Goal: Task Accomplishment & Management: Manage account settings

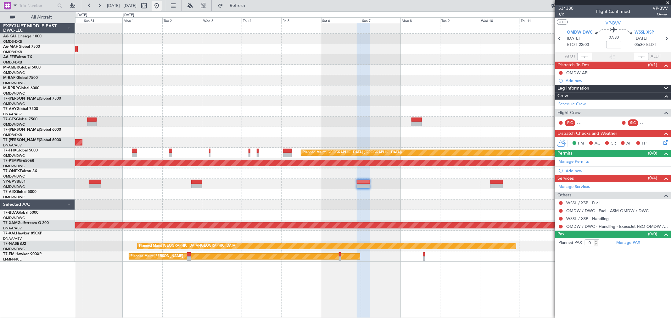
click at [162, 8] on button at bounding box center [157, 6] width 10 height 10
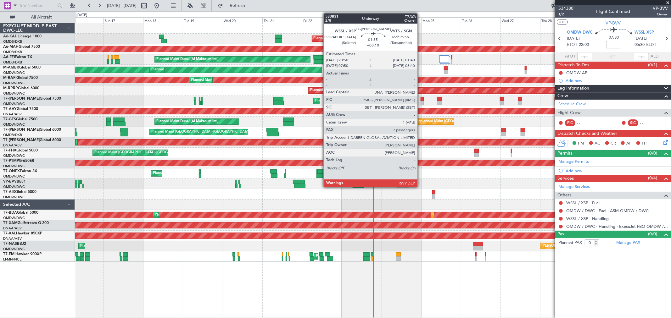
click at [420, 102] on div at bounding box center [421, 103] width 3 height 4
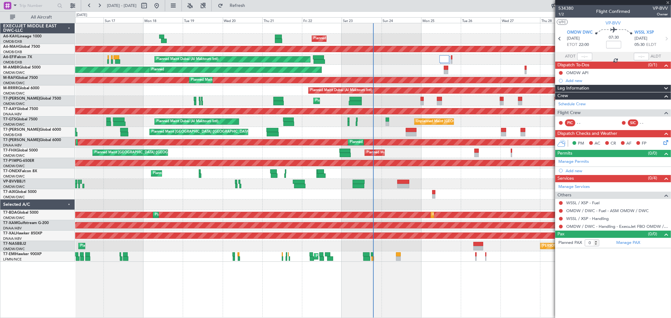
type input "+00:10"
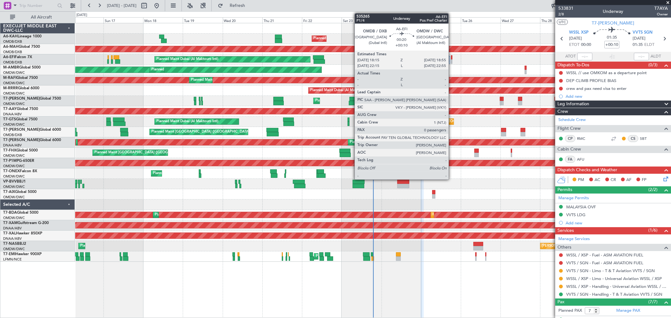
click at [452, 58] on div at bounding box center [451, 57] width 1 height 4
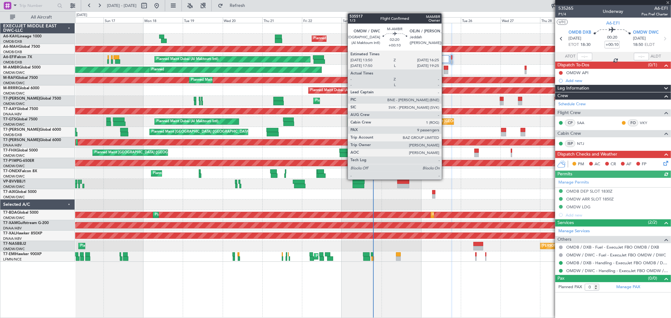
click at [445, 71] on div at bounding box center [446, 72] width 4 height 4
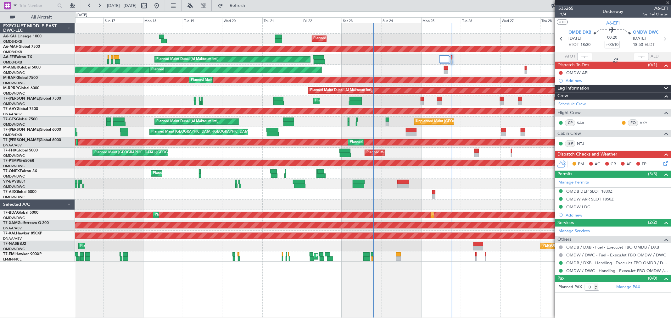
type input "9"
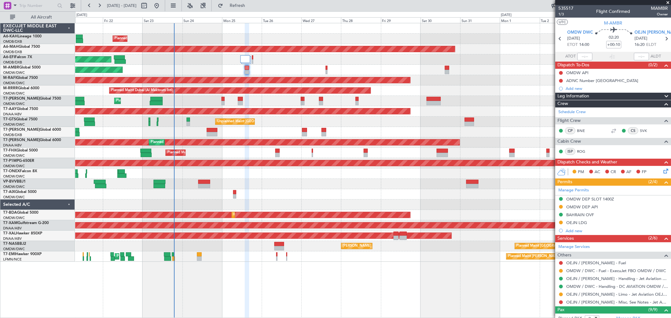
click at [276, 178] on div "Planned Maint Dubai (Al Maktoum Intl) Planned Maint [GEOGRAPHIC_DATA] ([GEOGRAP…" at bounding box center [372, 142] width 595 height 239
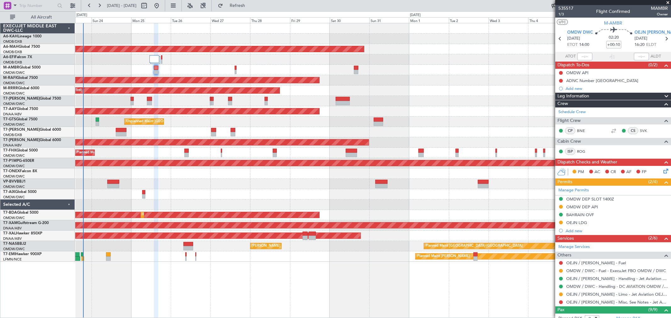
click at [290, 185] on div "Planned Maint Dubai (Al Maktoum Intl) Planned Maint [GEOGRAPHIC_DATA] ([GEOGRAP…" at bounding box center [372, 142] width 595 height 239
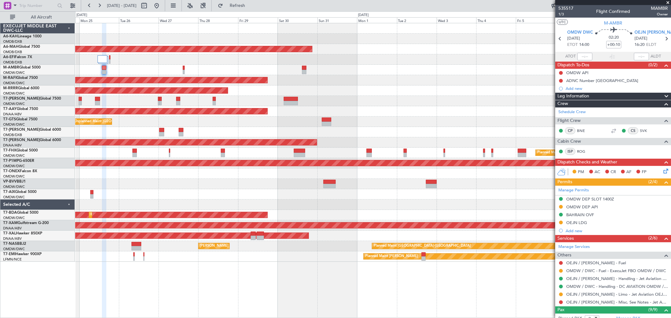
click at [296, 198] on div "Planned Maint Dubai (Al Maktoum Intl) Planned Maint [GEOGRAPHIC_DATA] ([GEOGRAP…" at bounding box center [372, 142] width 595 height 239
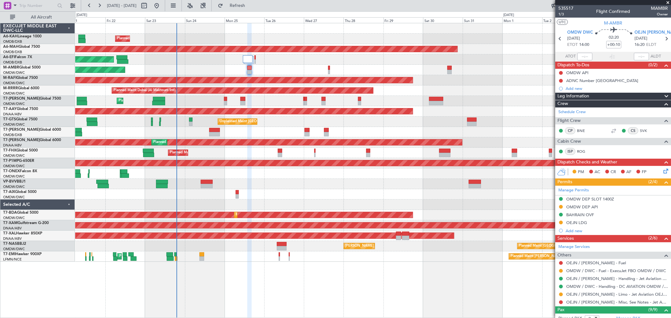
click at [416, 195] on div "Planned Maint Dubai (Al Maktoum Intl) Planned Maint [GEOGRAPHIC_DATA] ([GEOGRAP…" at bounding box center [372, 142] width 595 height 239
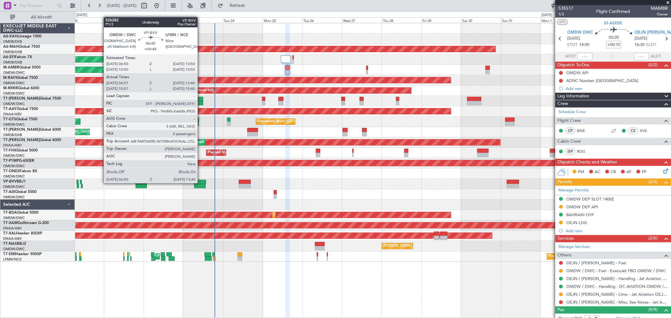
click at [201, 183] on div at bounding box center [200, 182] width 12 height 4
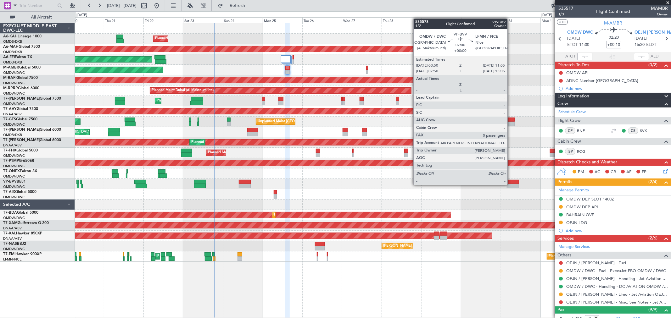
click at [510, 184] on div at bounding box center [513, 186] width 12 height 4
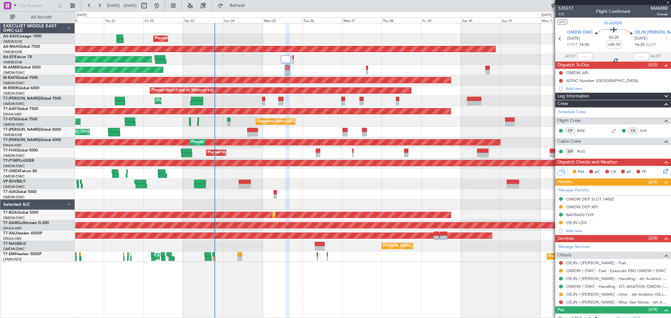
type input "0"
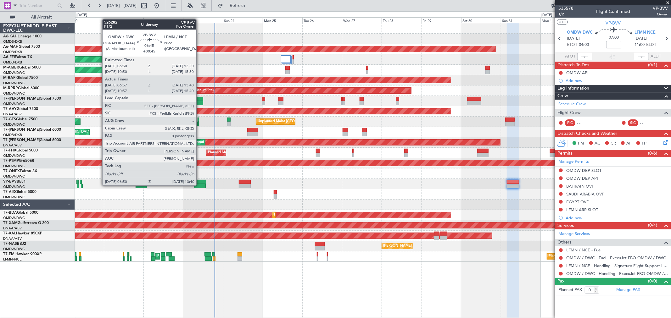
click at [199, 185] on div at bounding box center [199, 186] width 11 height 4
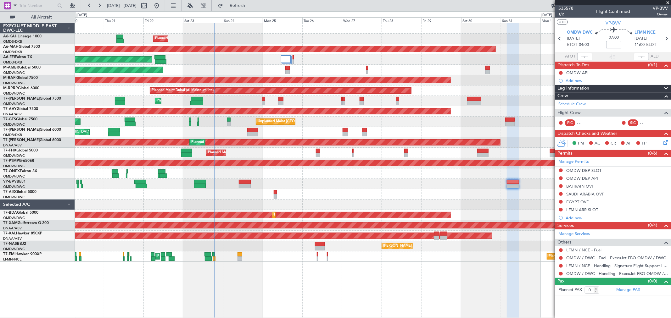
click at [613, 45] on input at bounding box center [613, 45] width 15 height 8
click at [563, 14] on span "1/2" at bounding box center [565, 14] width 15 height 5
click at [439, 183] on div at bounding box center [372, 184] width 595 height 10
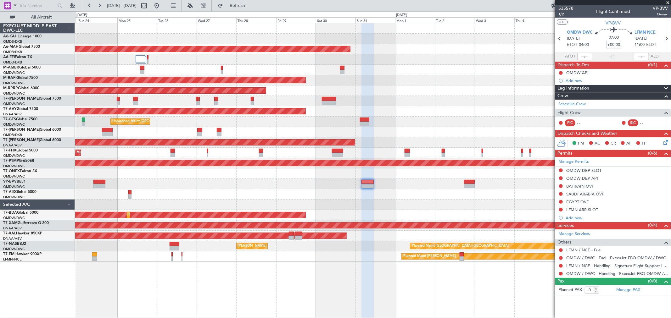
click at [227, 177] on div at bounding box center [372, 174] width 595 height 10
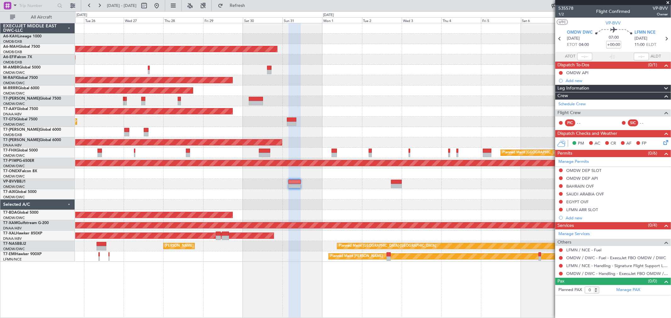
click at [366, 189] on div "Planned Maint Dubai (Al Maktoum Intl) Planned Maint [GEOGRAPHIC_DATA] ([GEOGRAP…" at bounding box center [372, 142] width 595 height 239
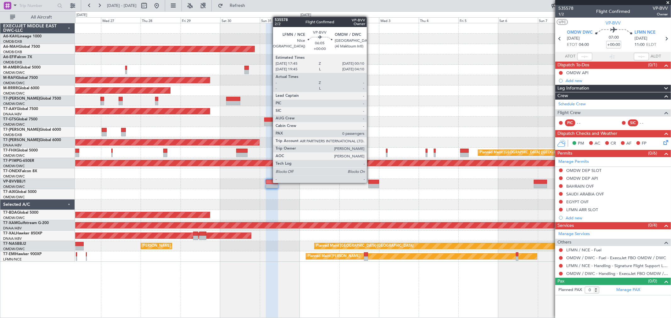
click at [370, 182] on div at bounding box center [373, 182] width 11 height 4
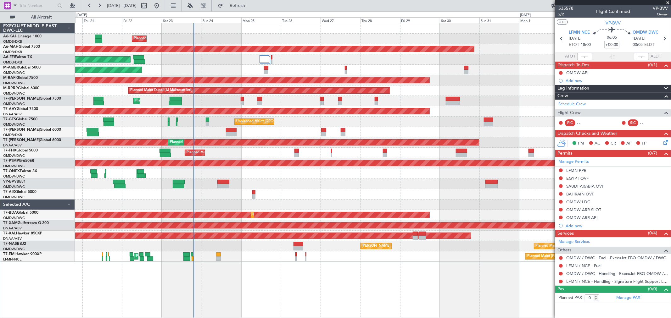
click at [404, 190] on div at bounding box center [372, 194] width 595 height 10
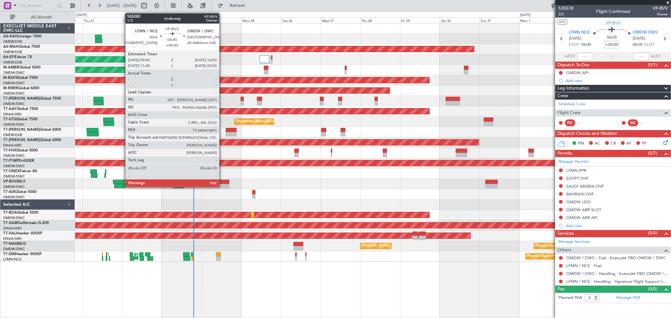
click at [222, 180] on div at bounding box center [223, 182] width 12 height 4
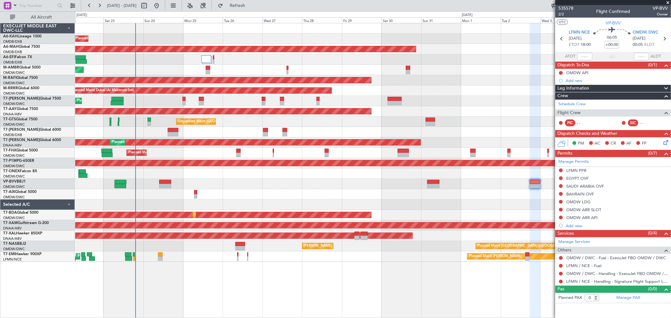
click at [354, 179] on div at bounding box center [372, 184] width 595 height 10
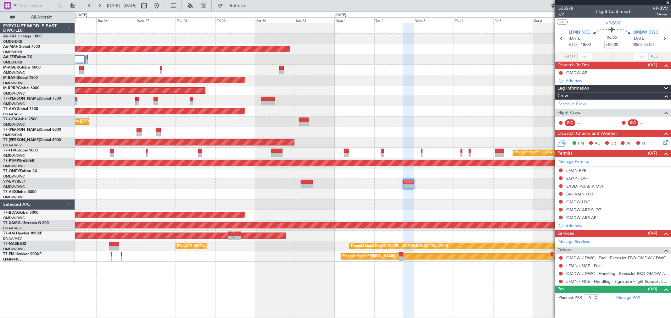
click at [612, 42] on input "+00:00" at bounding box center [611, 45] width 15 height 8
type input "+00:20"
click at [561, 12] on mat-tooltip-component "Give feedback" at bounding box center [555, 19] width 35 height 17
click at [565, 14] on span "2/2" at bounding box center [565, 14] width 15 height 5
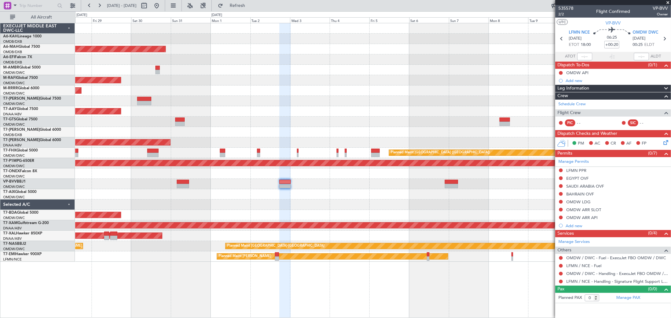
click at [221, 210] on div "Planned Maint [GEOGRAPHIC_DATA] ([GEOGRAPHIC_DATA] Intl) Planned Maint [GEOGRAP…" at bounding box center [372, 142] width 595 height 239
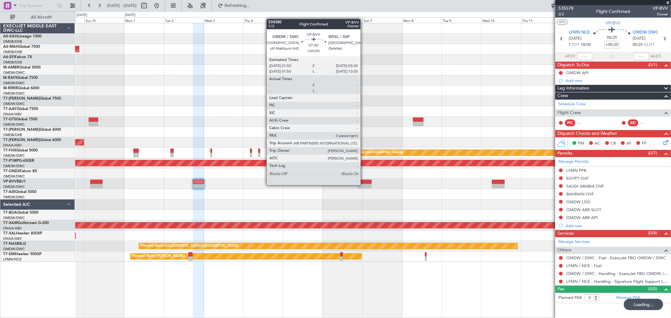
click at [363, 185] on div at bounding box center [364, 186] width 13 height 4
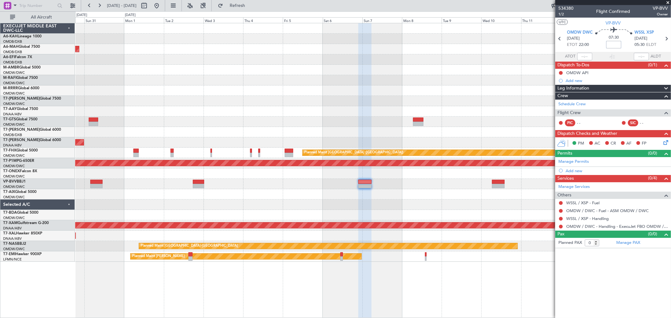
click at [613, 44] on input at bounding box center [613, 45] width 15 height 8
type input "+00:10"
click at [580, 161] on link "Manage Permits" at bounding box center [573, 162] width 31 height 6
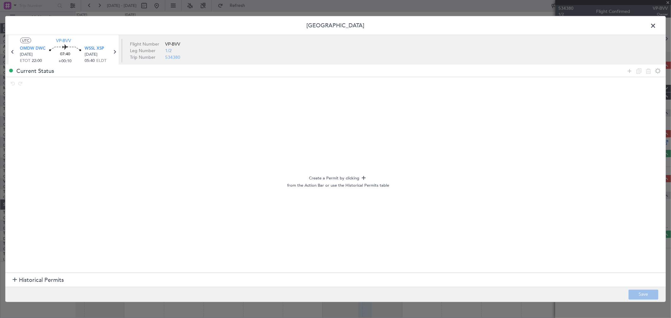
click at [41, 274] on section "Historical Permits" at bounding box center [335, 280] width 660 height 15
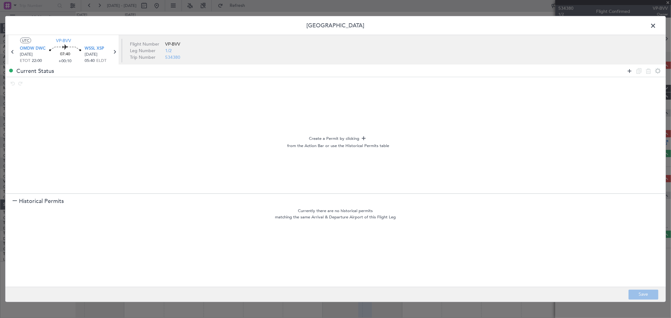
click at [630, 71] on icon at bounding box center [629, 71] width 8 height 8
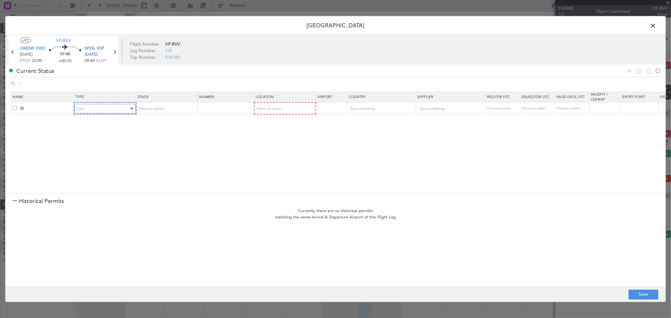
click at [90, 110] on div "Type" at bounding box center [103, 108] width 52 height 9
click at [86, 143] on span "API" at bounding box center [105, 140] width 56 height 9
click at [268, 108] on span "Select an option" at bounding box center [269, 108] width 26 height 5
click at [267, 123] on span "Departure" at bounding box center [284, 121] width 56 height 9
click at [627, 71] on icon at bounding box center [629, 71] width 8 height 8
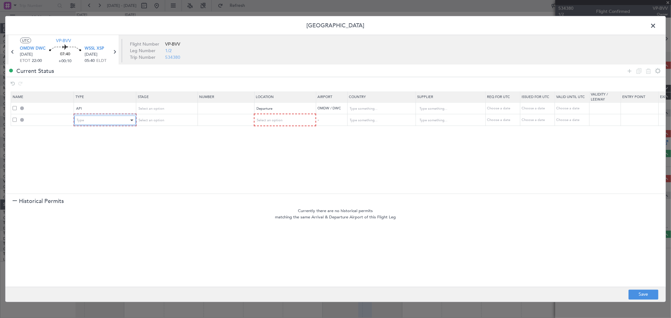
click at [97, 122] on div "Type" at bounding box center [103, 120] width 52 height 9
click at [91, 177] on span "Slot" at bounding box center [105, 179] width 56 height 9
click at [267, 124] on div "Select an option" at bounding box center [282, 120] width 52 height 9
click at [270, 134] on span "Departure" at bounding box center [284, 133] width 56 height 9
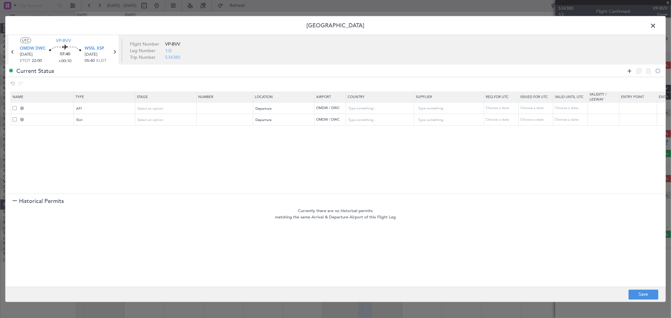
click at [627, 72] on icon at bounding box center [629, 71] width 8 height 8
click at [82, 136] on div "Type" at bounding box center [103, 131] width 52 height 9
click at [109, 200] on span "Overflight" at bounding box center [105, 197] width 56 height 9
click at [275, 130] on span "Select an option" at bounding box center [269, 131] width 26 height 5
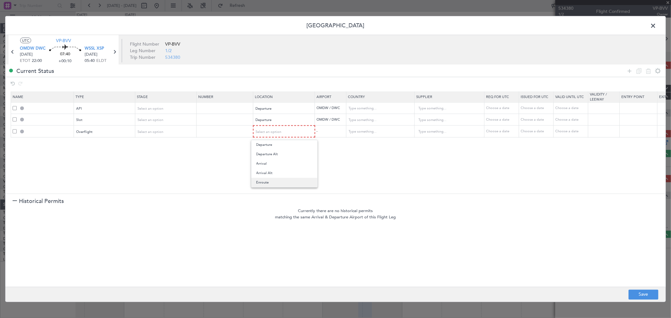
click at [271, 181] on span "Enroute" at bounding box center [284, 182] width 56 height 9
click at [355, 131] on input "text" at bounding box center [376, 131] width 57 height 9
click at [387, 144] on span "[GEOGRAPHIC_DATA]" at bounding box center [380, 141] width 58 height 9
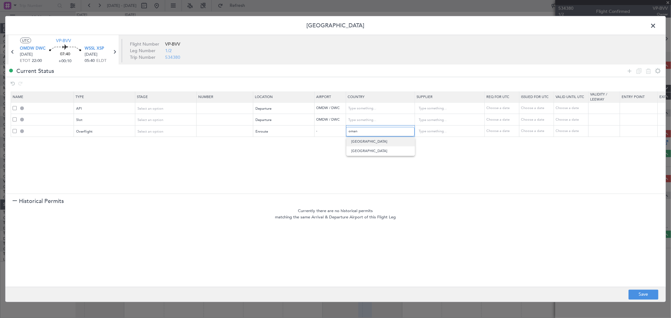
type input "[GEOGRAPHIC_DATA]"
click at [627, 71] on icon at bounding box center [629, 71] width 8 height 8
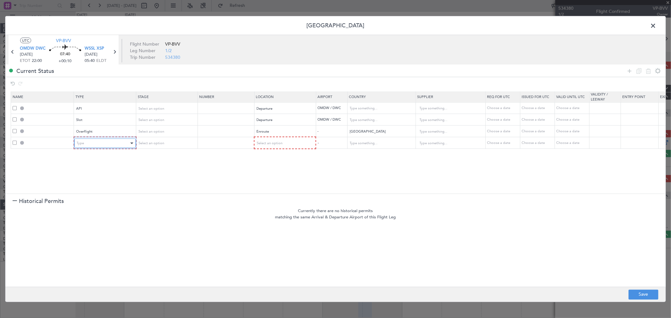
click at [116, 142] on div "Type" at bounding box center [103, 143] width 52 height 9
click at [101, 211] on span "Overflight" at bounding box center [105, 209] width 56 height 9
click at [277, 139] on div "Select an option" at bounding box center [282, 143] width 52 height 9
click at [285, 194] on span "Enroute" at bounding box center [284, 194] width 56 height 9
click at [374, 144] on input "text" at bounding box center [376, 142] width 57 height 9
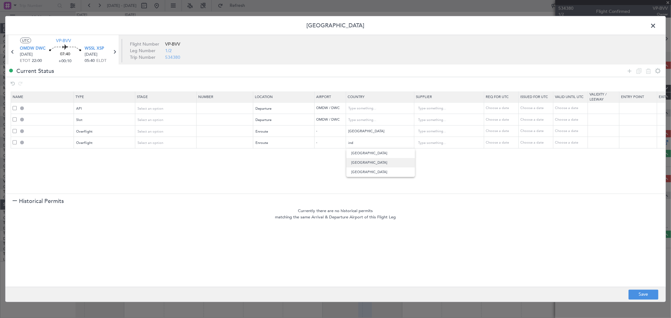
click at [361, 161] on span "[GEOGRAPHIC_DATA]" at bounding box center [380, 162] width 58 height 9
type input "[GEOGRAPHIC_DATA]"
click at [630, 71] on icon at bounding box center [629, 71] width 8 height 8
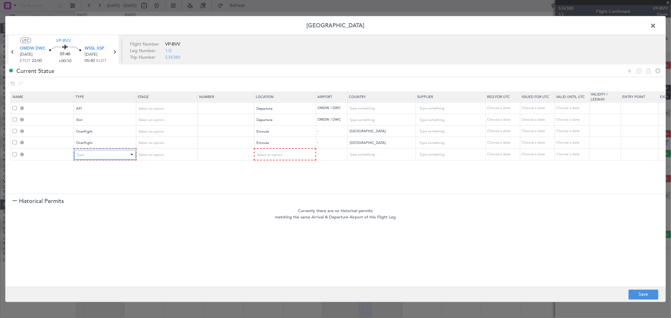
click at [103, 153] on div "Type" at bounding box center [103, 154] width 52 height 9
click at [92, 224] on span "Overflight" at bounding box center [105, 220] width 56 height 9
click at [298, 156] on div "Select an option" at bounding box center [282, 154] width 52 height 9
click at [274, 205] on span "Enroute" at bounding box center [284, 205] width 56 height 9
click at [388, 159] on mat-form-field at bounding box center [380, 153] width 68 height 11
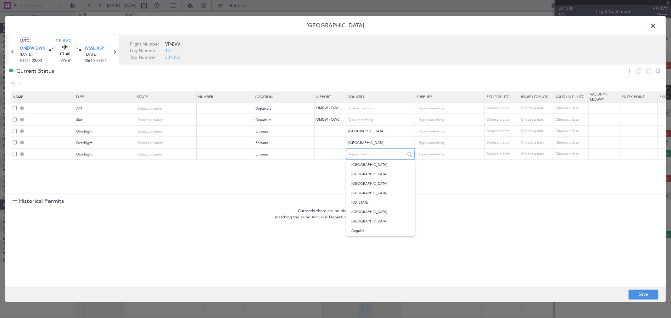
click at [386, 154] on input "text" at bounding box center [376, 154] width 57 height 9
click at [368, 186] on span "[GEOGRAPHIC_DATA]" at bounding box center [380, 183] width 58 height 9
type input "[GEOGRAPHIC_DATA]"
click at [630, 69] on icon at bounding box center [629, 71] width 8 height 8
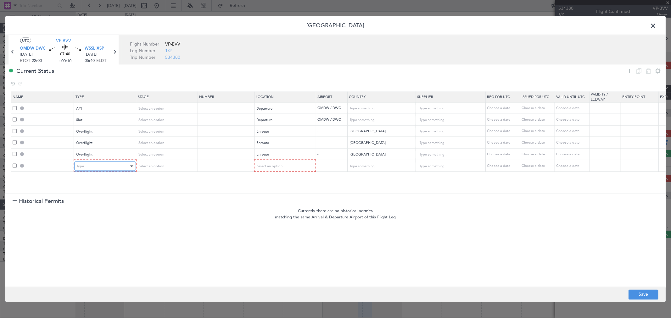
click at [104, 168] on div "Type" at bounding box center [103, 166] width 52 height 9
click at [269, 164] on div "Select an option" at bounding box center [282, 166] width 52 height 9
click at [284, 214] on span "Enroute" at bounding box center [284, 217] width 56 height 9
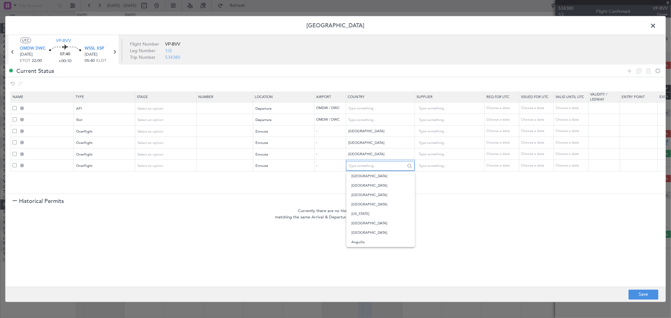
click at [376, 165] on input "text" at bounding box center [376, 165] width 57 height 9
click at [389, 176] on span "[GEOGRAPHIC_DATA]" at bounding box center [380, 176] width 58 height 9
type input "[GEOGRAPHIC_DATA]"
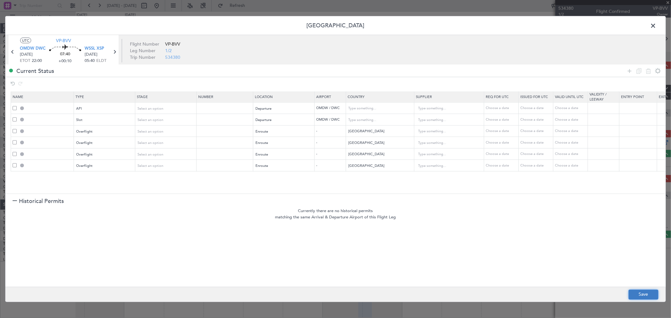
click at [641, 294] on button "Save" at bounding box center [643, 295] width 30 height 10
type input "OMDW DEP API"
type input "[GEOGRAPHIC_DATA]"
type input "NNN"
type input "1"
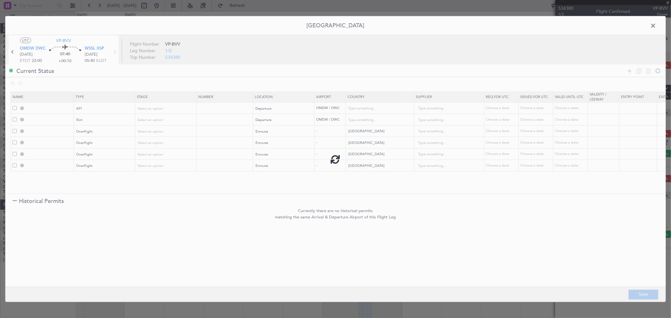
type input "OMDW DEP SLOT"
type input "[GEOGRAPHIC_DATA]"
type input "NNN"
type input "1"
type input "OMAN OVF"
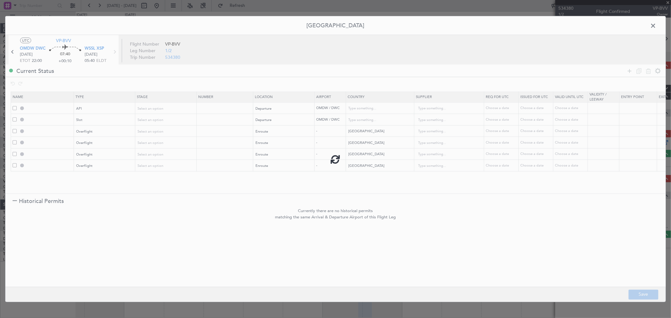
type input "NNN"
type input "2"
type input "INDIA OVF"
type input "NNN"
type input "3"
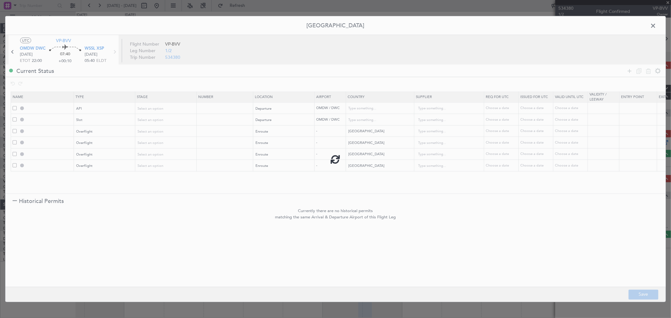
type input "MALAYSIA OVF"
type input "NNN"
type input "INDONESIA OVF"
type input "NNN"
type input "2"
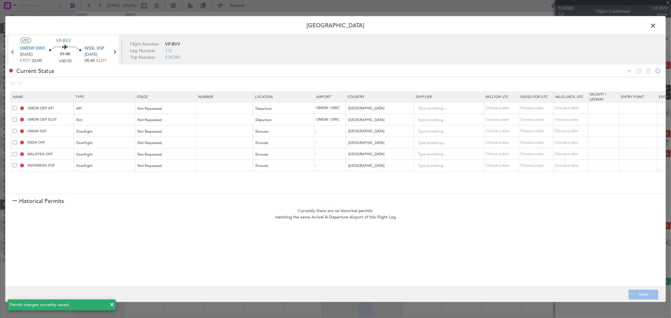
drag, startPoint x: 654, startPoint y: 27, endPoint x: 616, endPoint y: 38, distance: 39.6
click at [656, 27] on span at bounding box center [656, 27] width 0 height 13
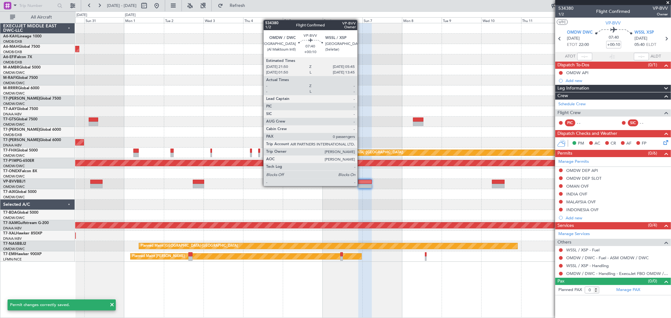
click at [361, 184] on div at bounding box center [364, 186] width 13 height 4
click at [354, 177] on div "Planned Maint [GEOGRAPHIC_DATA] ([GEOGRAPHIC_DATA] Intl) Planned Maint [GEOGRAP…" at bounding box center [372, 142] width 595 height 239
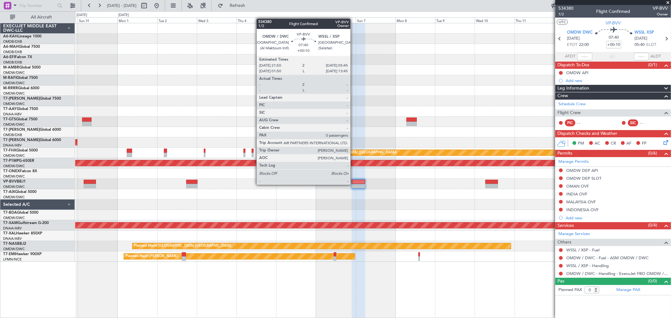
click at [354, 184] on div at bounding box center [358, 186] width 13 height 4
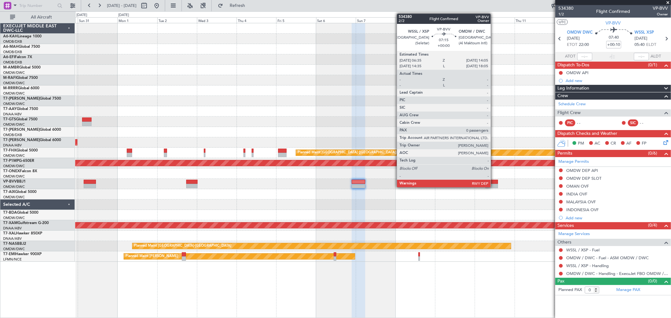
click at [489, 186] on div at bounding box center [491, 186] width 13 height 4
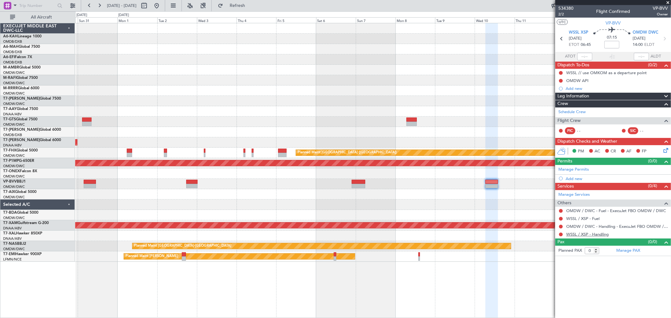
click at [598, 235] on link "WSSL / XSP - Handling" at bounding box center [587, 234] width 42 height 5
click at [612, 45] on input at bounding box center [611, 45] width 15 height 8
type input "-00:10"
click at [580, 170] on link "Manage Permits" at bounding box center [573, 170] width 31 height 6
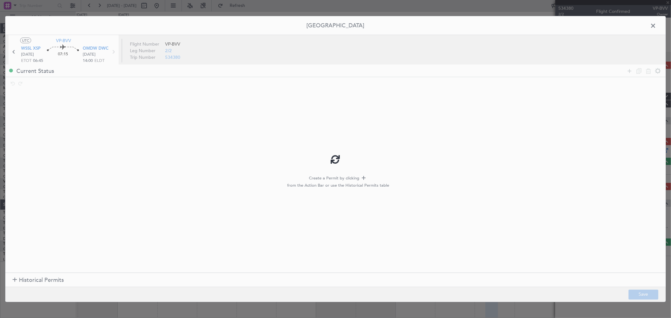
drag, startPoint x: 55, startPoint y: 277, endPoint x: 302, endPoint y: 115, distance: 295.2
click at [55, 277] on div at bounding box center [335, 159] width 660 height 286
click at [655, 22] on div at bounding box center [335, 159] width 660 height 286
type input "-00:10"
click at [656, 26] on span at bounding box center [656, 27] width 0 height 13
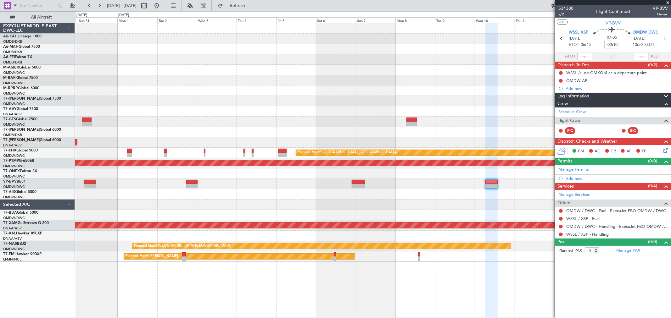
click at [566, 13] on span "2/2" at bounding box center [565, 14] width 15 height 5
click at [579, 169] on link "Manage Permits" at bounding box center [573, 170] width 31 height 6
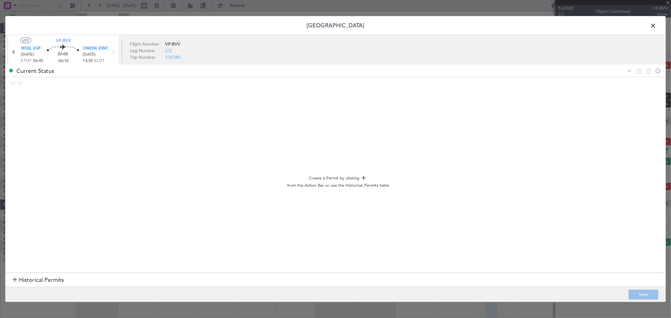
click at [40, 279] on span "Historical Permits" at bounding box center [41, 280] width 45 height 8
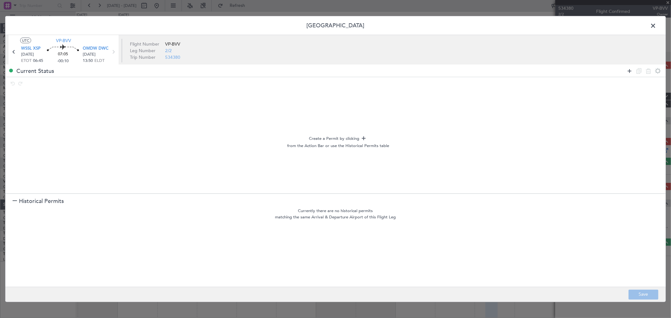
click at [633, 69] on icon at bounding box center [629, 71] width 8 height 8
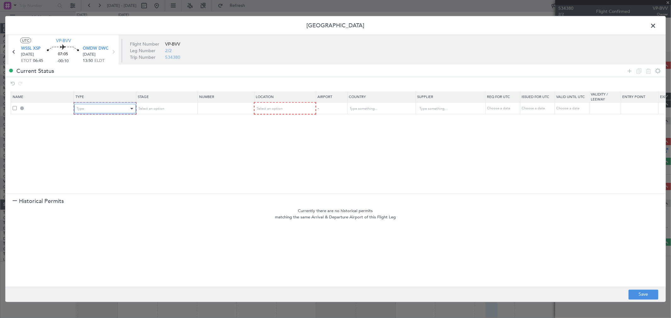
click at [114, 108] on div "Type" at bounding box center [103, 108] width 52 height 9
click at [93, 175] on span "Overflight" at bounding box center [105, 174] width 56 height 9
click at [277, 105] on div "Select an option" at bounding box center [282, 108] width 52 height 9
drag, startPoint x: 275, startPoint y: 164, endPoint x: 299, endPoint y: 155, distance: 24.9
click at [275, 164] on span "Enroute" at bounding box center [284, 159] width 56 height 9
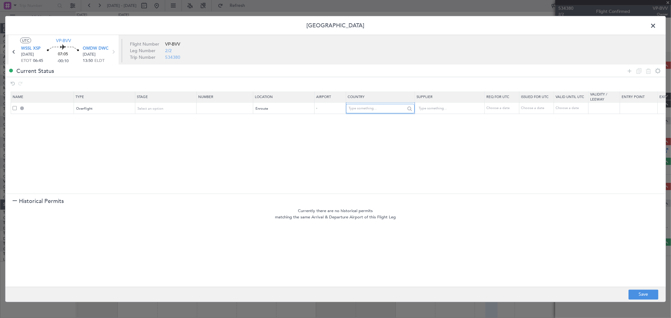
click at [361, 108] on input "text" at bounding box center [376, 108] width 57 height 9
click at [363, 138] on span "[GEOGRAPHIC_DATA]" at bounding box center [380, 137] width 58 height 9
type input "[GEOGRAPHIC_DATA]"
click at [627, 73] on icon at bounding box center [629, 71] width 8 height 8
click at [126, 121] on div "Type" at bounding box center [103, 120] width 52 height 9
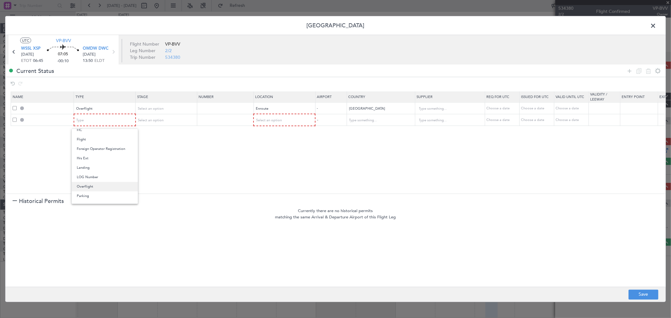
click at [87, 185] on span "Overflight" at bounding box center [105, 186] width 56 height 9
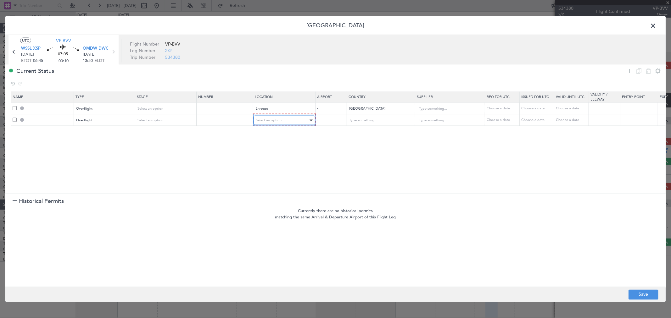
click at [263, 118] on span "Select an option" at bounding box center [269, 120] width 26 height 5
click at [268, 171] on span "Enroute" at bounding box center [284, 171] width 56 height 9
click at [359, 122] on input "text" at bounding box center [376, 119] width 57 height 9
click at [378, 138] on span "[GEOGRAPHIC_DATA]" at bounding box center [380, 139] width 58 height 9
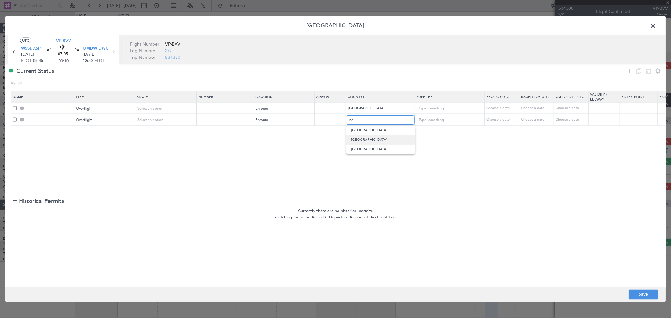
type input "[GEOGRAPHIC_DATA]"
drag, startPoint x: 630, startPoint y: 71, endPoint x: 493, endPoint y: 100, distance: 140.7
click at [630, 71] on icon at bounding box center [629, 71] width 8 height 8
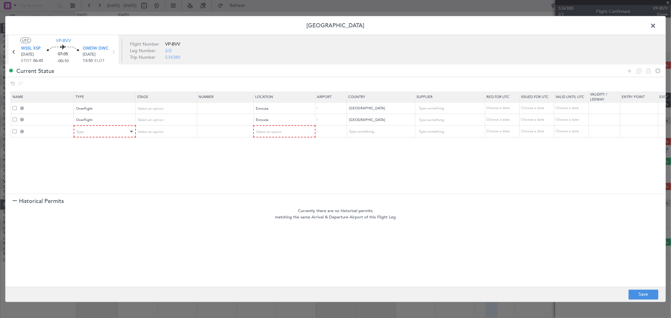
drag, startPoint x: 89, startPoint y: 137, endPoint x: 92, endPoint y: 136, distance: 3.7
click at [92, 137] on section "Name Type Stage Number Location Airport Country Supplier Req For Utc Issued For…" at bounding box center [335, 142] width 660 height 104
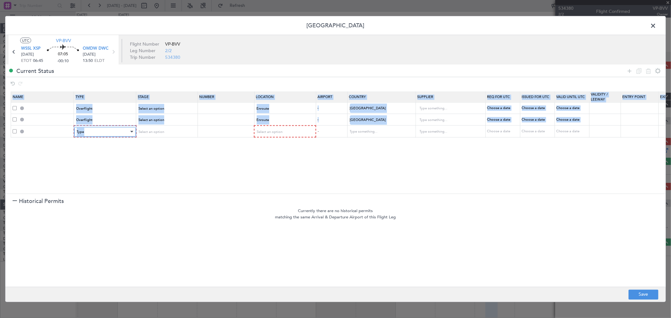
click at [92, 135] on div "Type" at bounding box center [103, 131] width 52 height 9
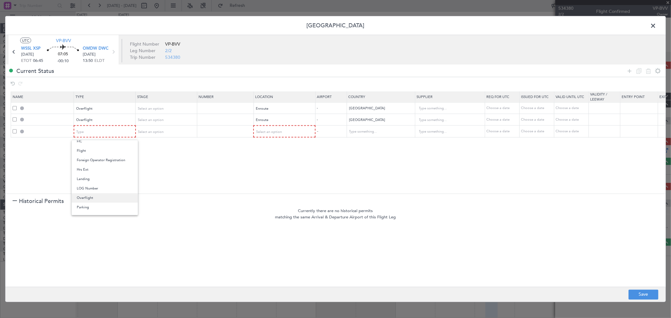
click at [96, 197] on span "Overflight" at bounding box center [105, 197] width 56 height 9
click at [262, 129] on div "Select an option" at bounding box center [282, 131] width 52 height 9
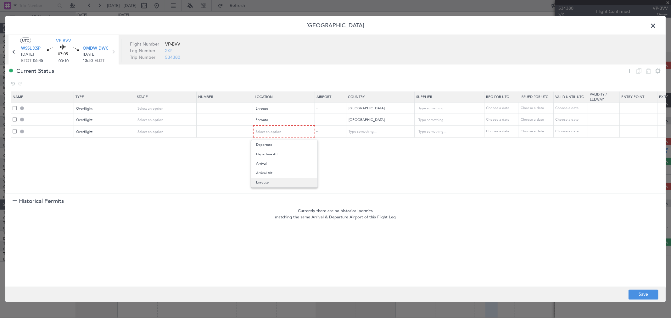
click at [260, 183] on span "Enroute" at bounding box center [284, 182] width 56 height 9
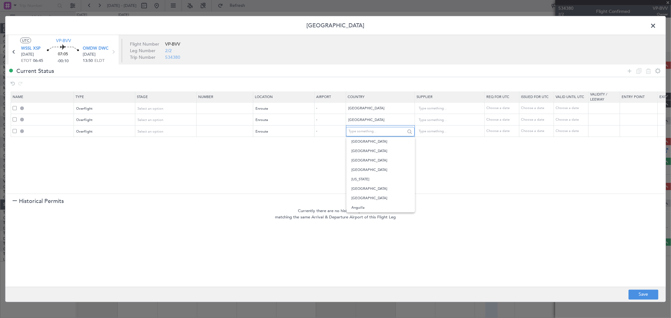
click at [363, 134] on input "text" at bounding box center [376, 131] width 57 height 9
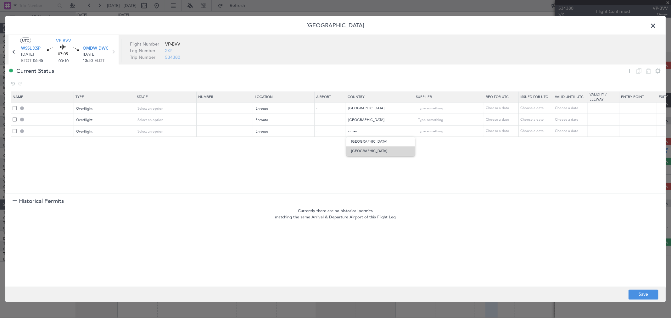
click at [367, 149] on span "[GEOGRAPHIC_DATA]" at bounding box center [380, 151] width 58 height 9
click at [367, 149] on section "Name Type Stage Number Location Airport Country Supplier Req For Utc Issued For…" at bounding box center [335, 142] width 660 height 104
drag, startPoint x: 374, startPoint y: 134, endPoint x: 290, endPoint y: 135, distance: 83.3
click at [290, 135] on tr "Overflight Select an option Enroute - [GEOGRAPHIC_DATA] Choose a date Choose a …" at bounding box center [412, 131] width 803 height 12
type input "m"
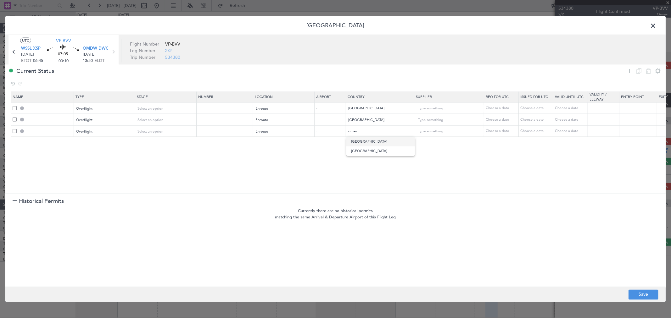
click at [363, 141] on span "[GEOGRAPHIC_DATA]" at bounding box center [380, 141] width 58 height 9
type input "[GEOGRAPHIC_DATA]"
click at [627, 70] on icon at bounding box center [629, 71] width 8 height 8
click at [94, 145] on div "Type" at bounding box center [103, 143] width 52 height 9
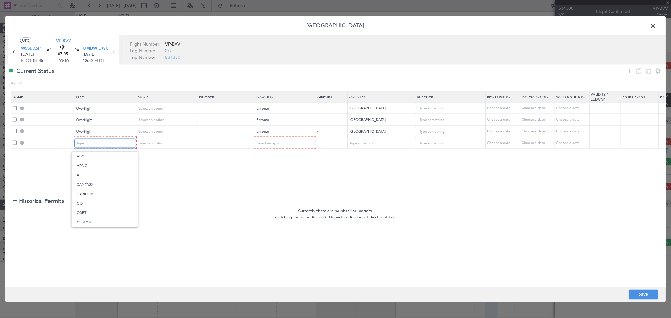
scroll to position [96, 0]
click at [86, 214] on span "Landing" at bounding box center [105, 211] width 56 height 9
click at [273, 139] on div "Select an option" at bounding box center [282, 143] width 52 height 9
drag, startPoint x: 278, startPoint y: 175, endPoint x: 608, endPoint y: 86, distance: 341.9
click at [279, 175] on span "Arrival" at bounding box center [284, 175] width 56 height 9
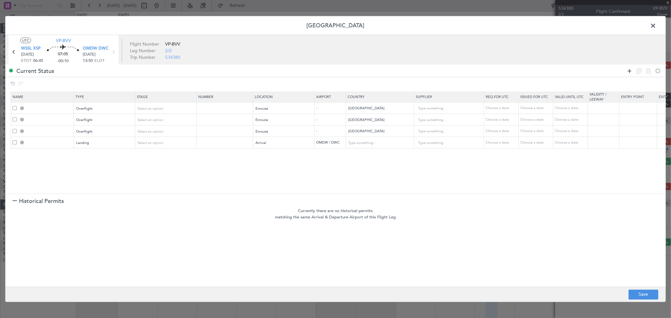
click at [629, 70] on icon at bounding box center [629, 71] width 8 height 8
click at [89, 158] on div "Type" at bounding box center [103, 154] width 52 height 9
click at [98, 216] on span "Slot" at bounding box center [105, 214] width 56 height 9
click at [298, 153] on div "Select an option" at bounding box center [282, 154] width 52 height 9
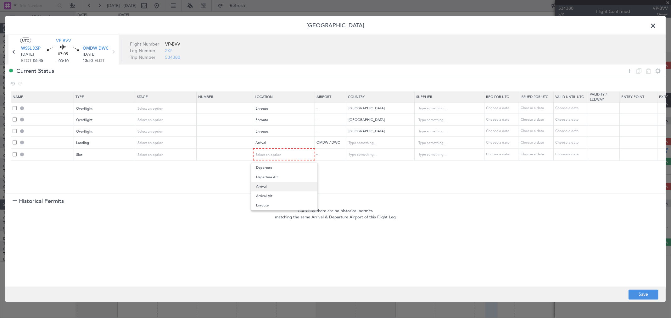
click at [275, 187] on span "Arrival" at bounding box center [284, 186] width 56 height 9
click at [627, 71] on icon at bounding box center [629, 71] width 8 height 8
click at [112, 166] on div "Type" at bounding box center [103, 166] width 52 height 9
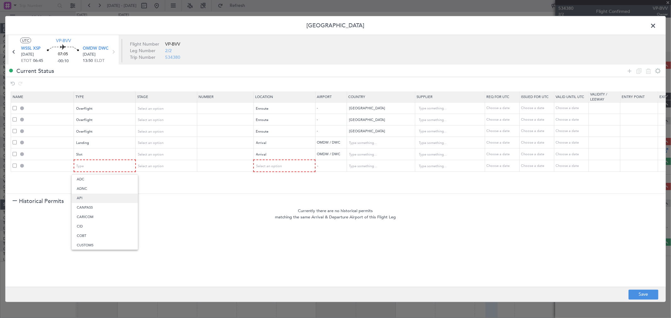
click at [97, 195] on span "API" at bounding box center [105, 198] width 56 height 9
drag, startPoint x: 256, startPoint y: 163, endPoint x: 260, endPoint y: 164, distance: 4.1
click at [258, 164] on div "Select an option" at bounding box center [282, 166] width 52 height 9
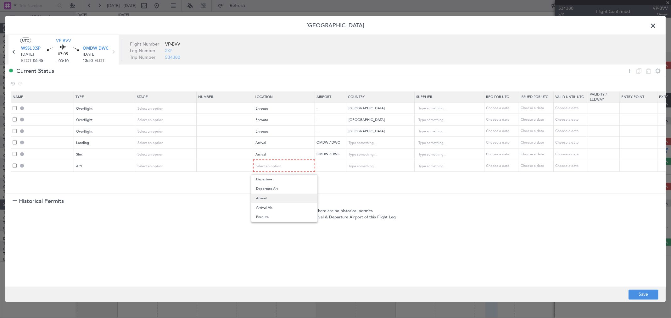
click at [266, 197] on span "Arrival" at bounding box center [284, 198] width 56 height 9
click at [637, 286] on section "Currently there are no historical permits matching the same Arrival & Departure…" at bounding box center [335, 247] width 660 height 79
click at [639, 297] on button "Save" at bounding box center [643, 295] width 30 height 10
type input "MALAYSIA OVF"
type input "NNN"
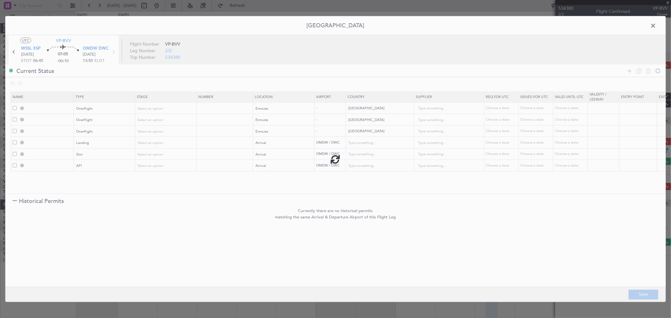
type input "INDIA OVF"
type input "NNN"
type input "3"
type input "OMAN OVF"
type input "NNN"
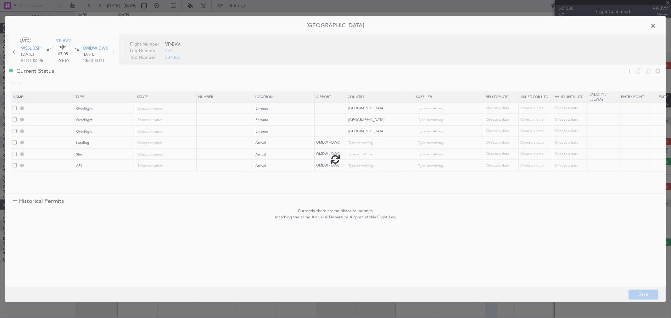
type input "2"
type input "OMDW LDG"
type input "[GEOGRAPHIC_DATA]"
type input "NNN"
type input "1"
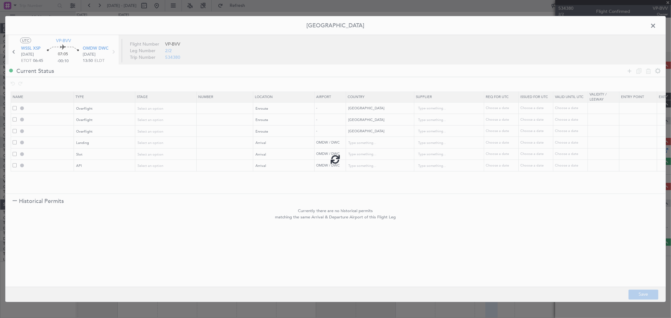
type input "OMDW ARR SLOT"
type input "[GEOGRAPHIC_DATA]"
type input "NNN"
type input "1"
type input "OMDW ARR API"
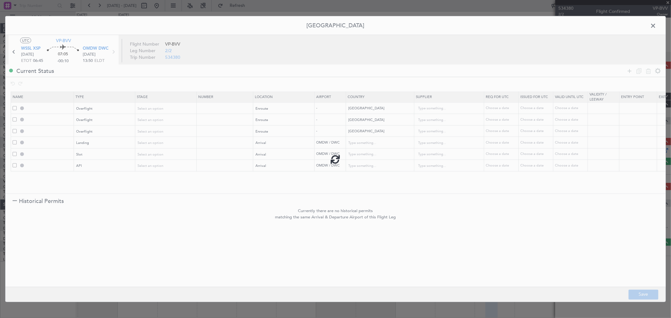
type input "[GEOGRAPHIC_DATA]"
type input "NNN"
type input "1"
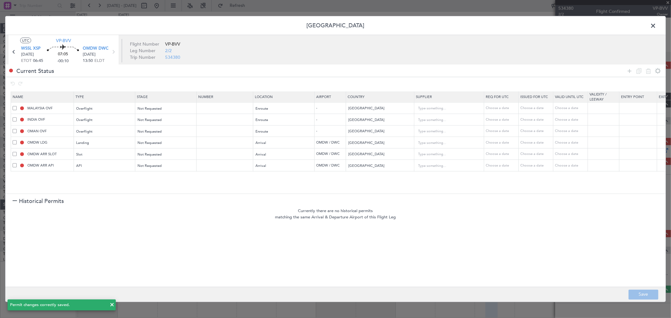
click at [656, 24] on span at bounding box center [656, 27] width 0 height 13
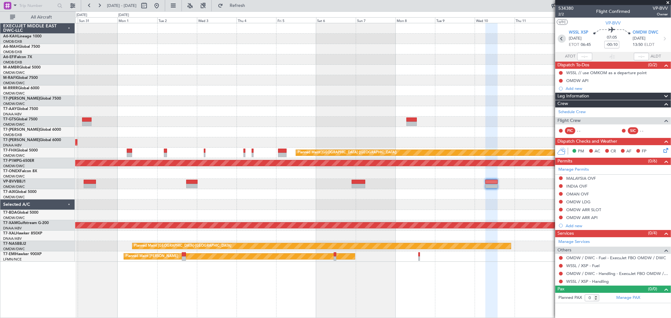
click at [560, 36] on icon at bounding box center [562, 39] width 8 height 8
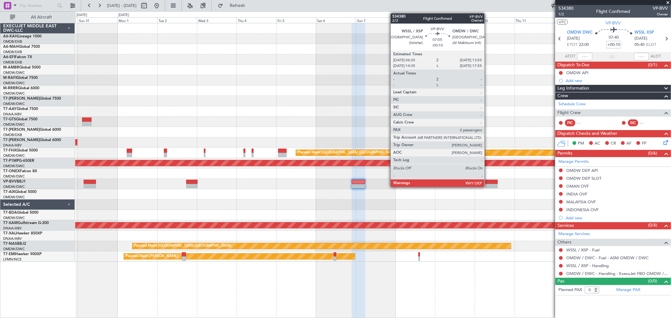
click at [487, 184] on div at bounding box center [491, 186] width 12 height 4
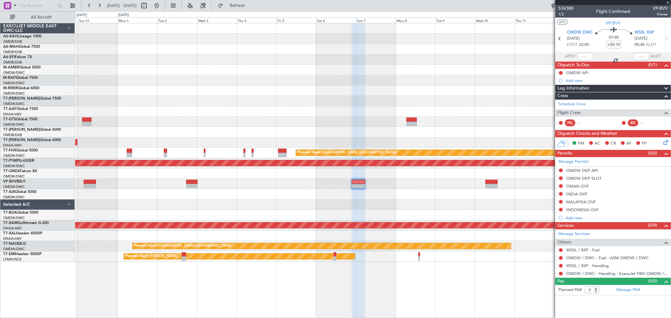
type input "-00:10"
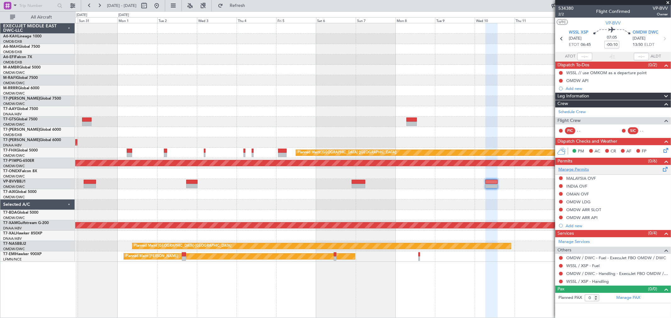
click at [573, 167] on link "Manage Permits" at bounding box center [573, 170] width 31 height 6
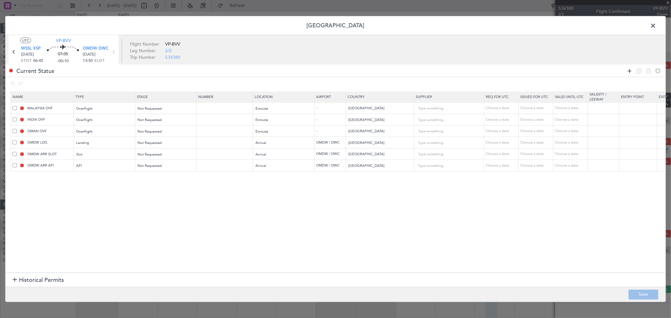
click at [627, 71] on icon at bounding box center [629, 71] width 8 height 8
click at [87, 184] on section "Name Type Stage Number Location Airport Country Supplier Req For Utc Issued For…" at bounding box center [335, 181] width 660 height 183
click at [91, 179] on div "Type" at bounding box center [103, 177] width 52 height 9
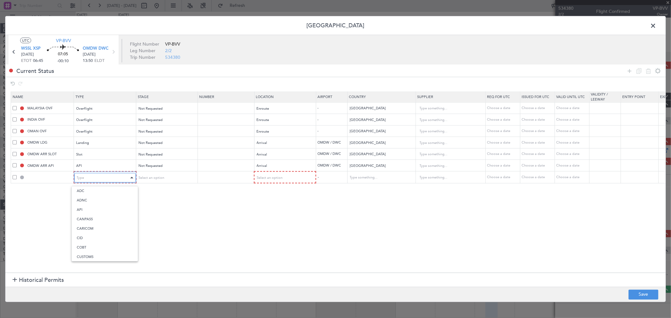
scroll to position [117, 0]
click at [80, 241] on span "Overflight" at bounding box center [105, 244] width 56 height 9
click at [295, 173] on div "Select an option" at bounding box center [283, 177] width 61 height 9
click at [286, 178] on div "Select an option" at bounding box center [282, 177] width 52 height 9
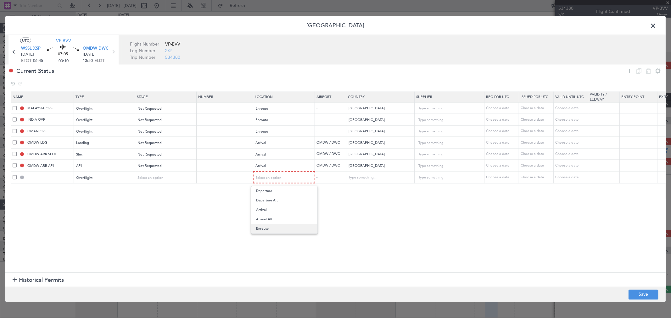
click at [279, 226] on span "Enroute" at bounding box center [284, 228] width 56 height 9
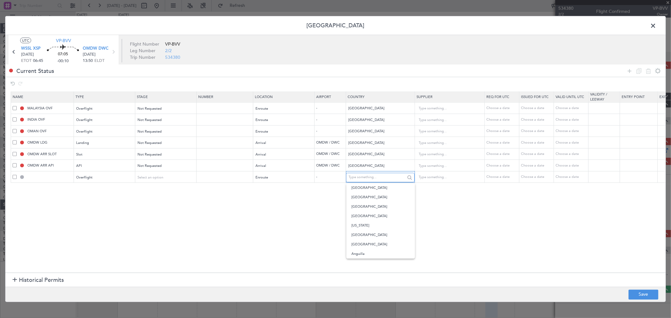
click at [377, 177] on input "text" at bounding box center [376, 177] width 57 height 9
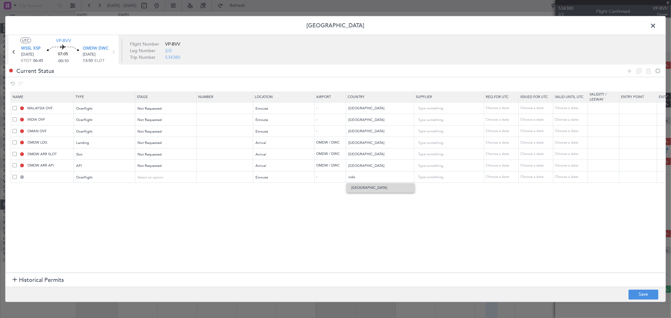
click at [380, 187] on span "[GEOGRAPHIC_DATA]" at bounding box center [380, 187] width 58 height 9
type input "[GEOGRAPHIC_DATA]"
click at [633, 292] on button "Save" at bounding box center [643, 295] width 30 height 10
type input "INDONESIA OVF"
type input "NNN"
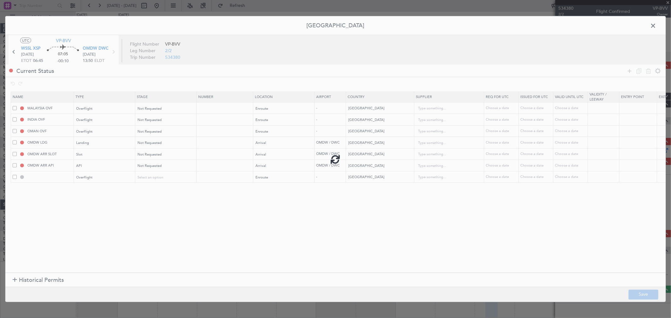
type input "2"
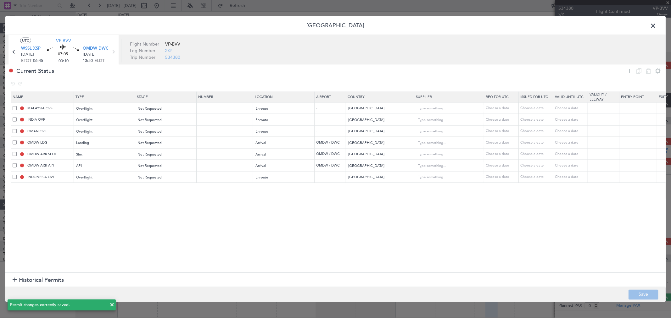
drag, startPoint x: 652, startPoint y: 22, endPoint x: 638, endPoint y: 31, distance: 17.5
click at [656, 22] on span at bounding box center [656, 27] width 0 height 13
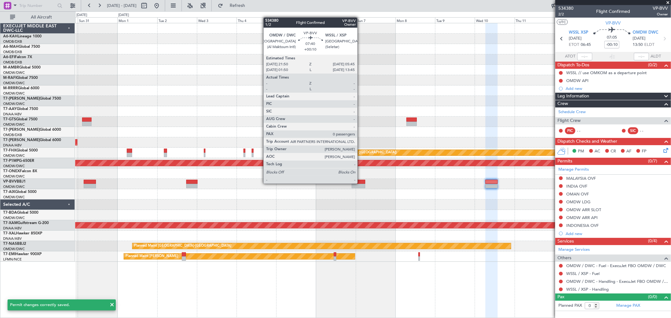
click at [360, 183] on div at bounding box center [358, 182] width 13 height 4
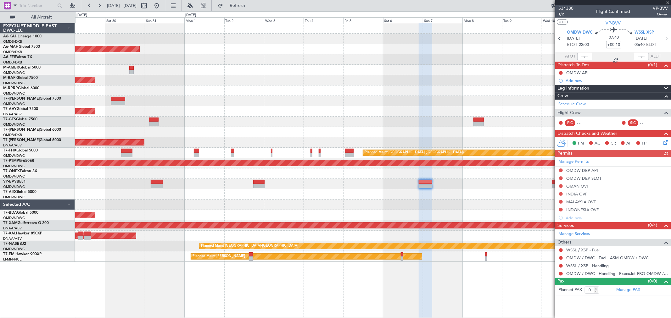
click at [356, 200] on div "Planned Maint [GEOGRAPHIC_DATA] ([GEOGRAPHIC_DATA] Intl) Planned Maint [GEOGRAP…" at bounding box center [372, 142] width 595 height 239
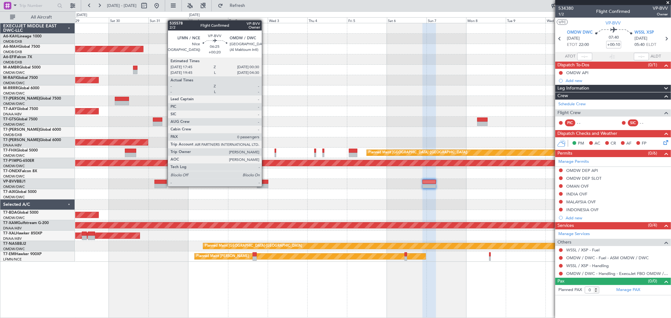
click at [265, 186] on div at bounding box center [262, 186] width 11 height 4
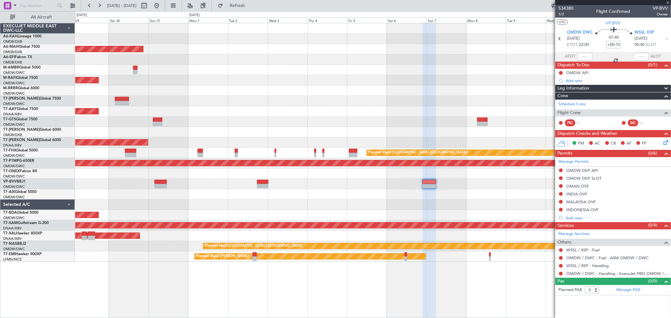
type input "+00:20"
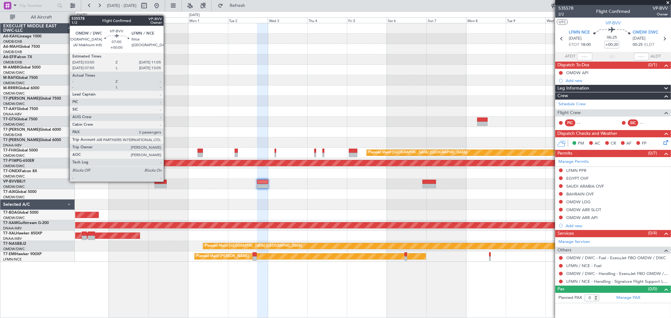
click at [167, 181] on div at bounding box center [160, 182] width 12 height 4
click at [165, 180] on div at bounding box center [160, 182] width 12 height 4
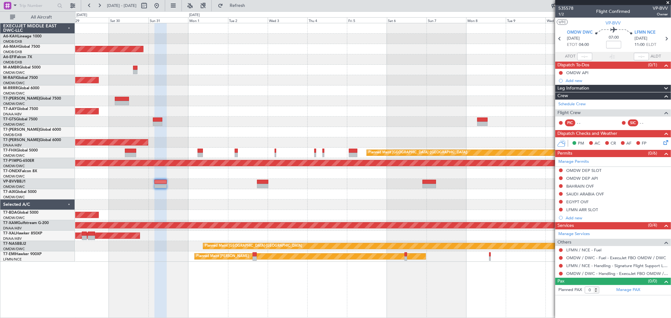
click at [391, 91] on div "Planned Maint [GEOGRAPHIC_DATA] ([GEOGRAPHIC_DATA] Intl) Planned Maint [GEOGRAP…" at bounding box center [372, 142] width 595 height 239
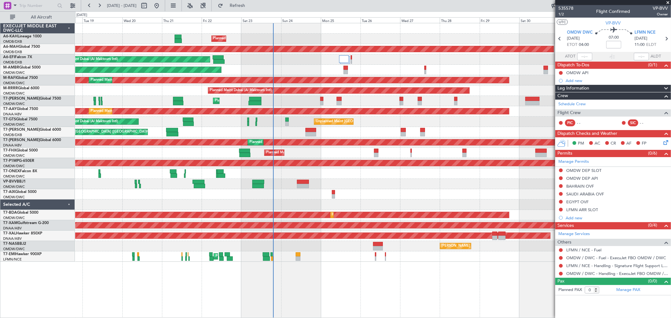
click at [426, 61] on div "Planned Maint Dubai (Al Maktoum Intl)" at bounding box center [372, 59] width 595 height 10
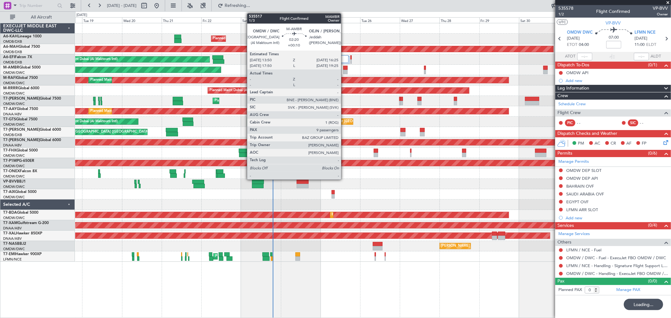
click at [344, 67] on div at bounding box center [345, 68] width 4 height 4
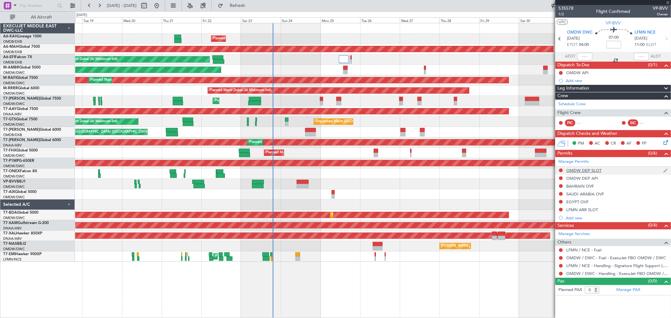
type input "+00:10"
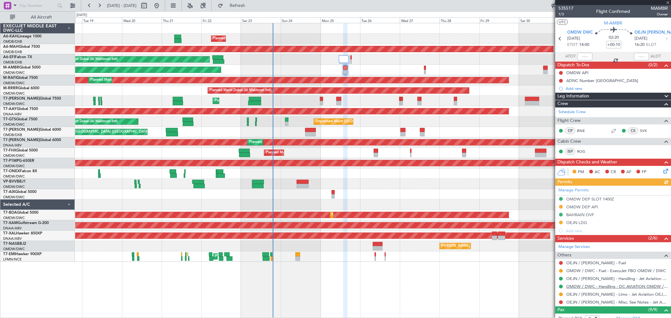
click at [621, 284] on link "OMDW / DWC - Handling - DC AVIATION OMDW / DWC" at bounding box center [617, 286] width 102 height 5
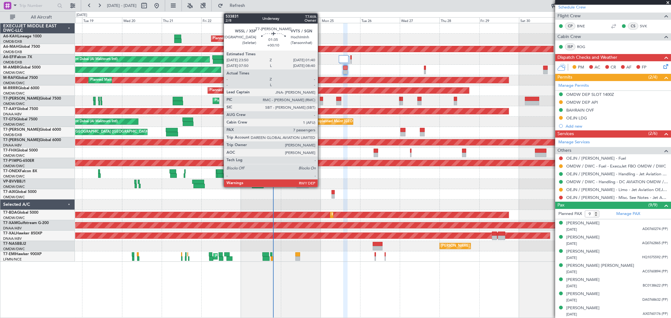
click at [321, 101] on div at bounding box center [321, 103] width 3 height 4
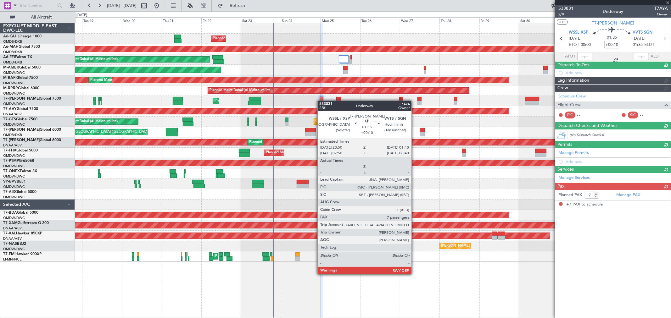
scroll to position [0, 0]
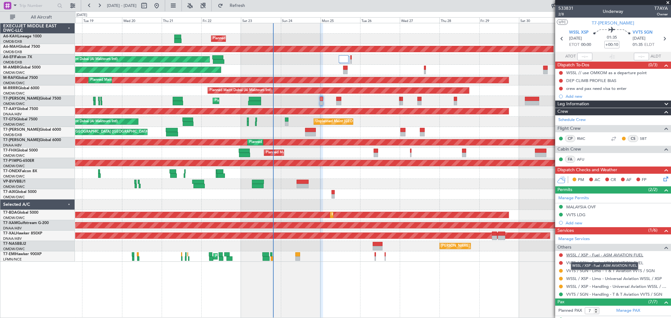
click at [602, 254] on link "WSSL / XSP - Fuel - ASM AVIATION FUEL" at bounding box center [604, 254] width 77 height 5
click at [598, 262] on link "VVTS / SGN - Fuel - ASM AVIATION FUEL" at bounding box center [604, 262] width 77 height 5
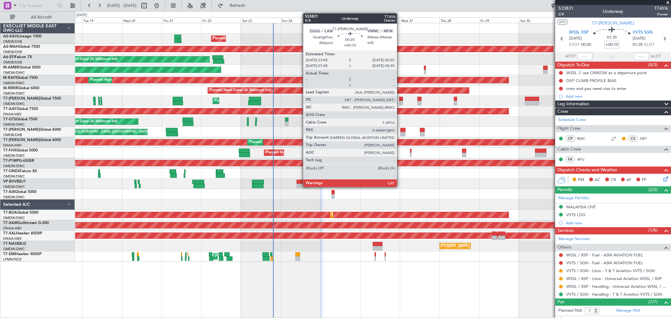
click at [400, 98] on div at bounding box center [399, 99] width 1 height 4
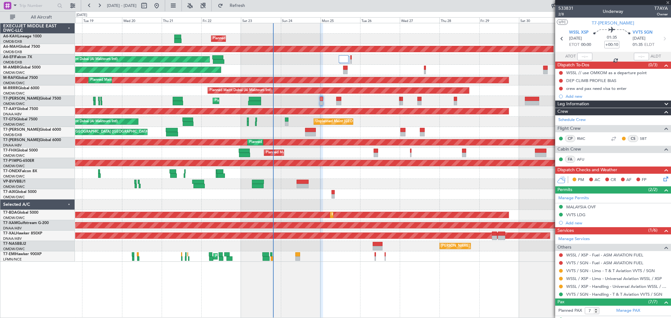
type input "6"
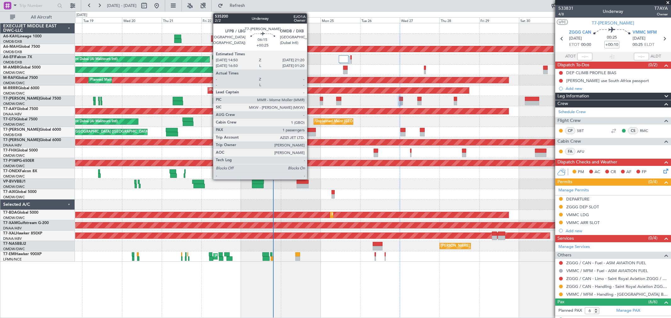
click at [310, 133] on div at bounding box center [310, 134] width 11 height 4
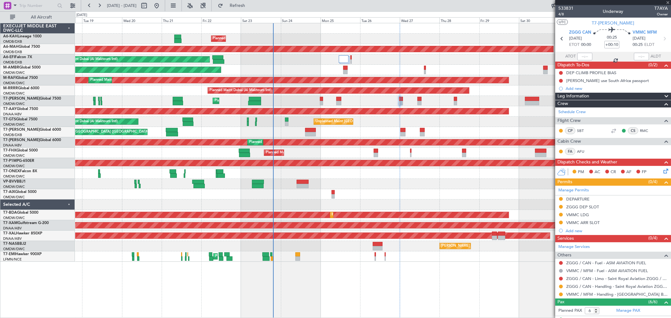
type input "+00:25"
type input "1"
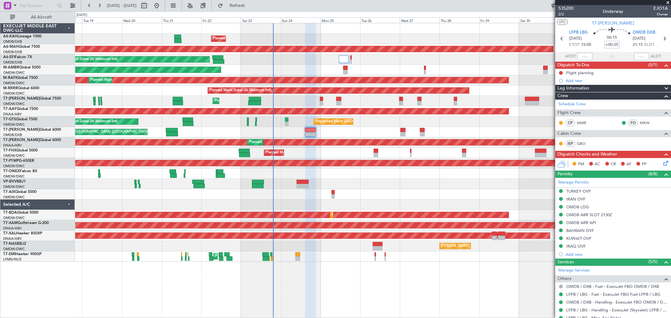
click at [385, 31] on div at bounding box center [372, 28] width 595 height 10
click at [371, 63] on div "Planned Maint Dubai (Al Maktoum Intl)" at bounding box center [372, 59] width 595 height 10
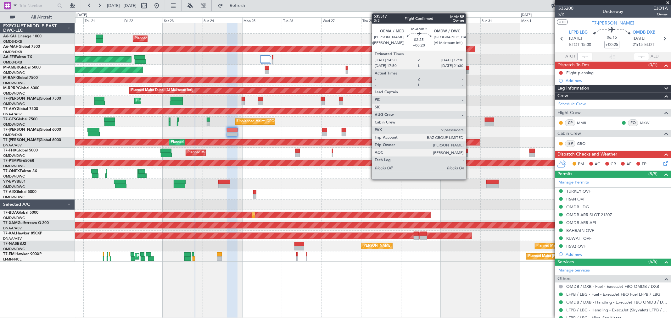
click at [469, 72] on div at bounding box center [467, 72] width 5 height 4
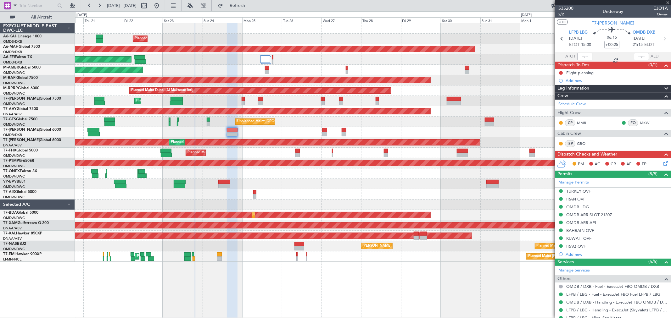
type input "+00:20"
type input "9"
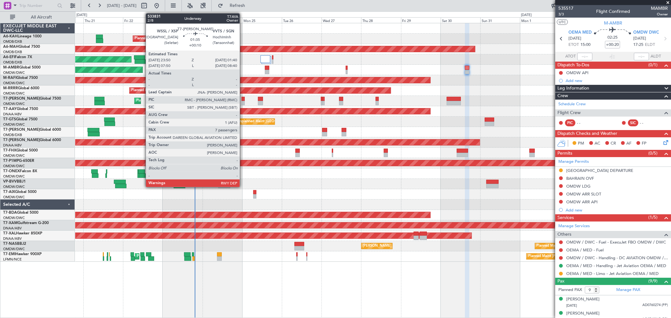
click at [243, 101] on div at bounding box center [242, 103] width 3 height 4
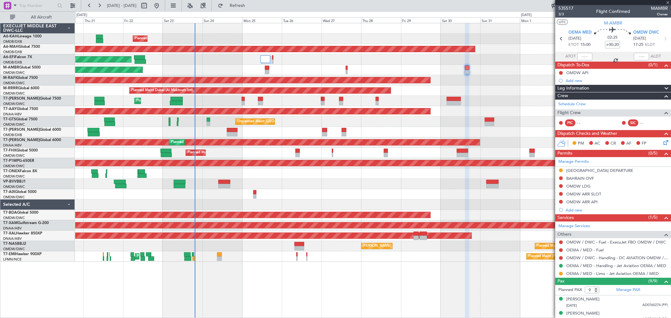
type input "+00:10"
type input "7"
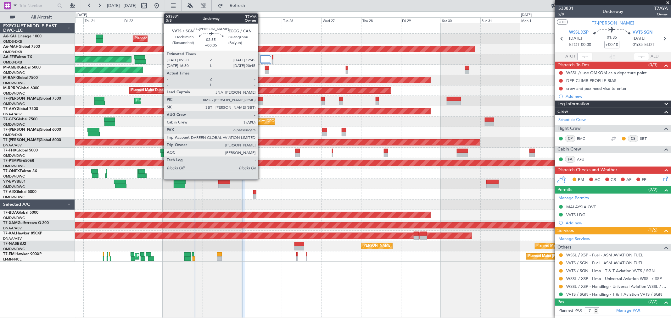
click at [261, 102] on div at bounding box center [260, 103] width 5 height 4
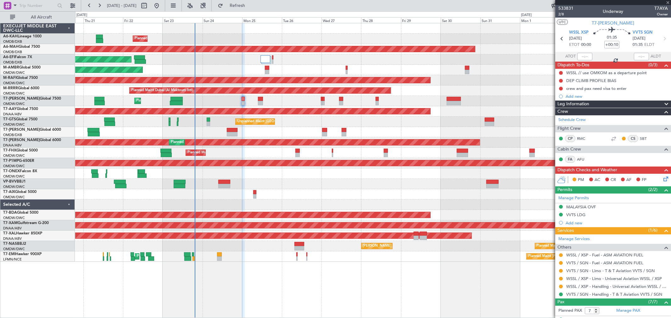
type input "+00:35"
type input "6"
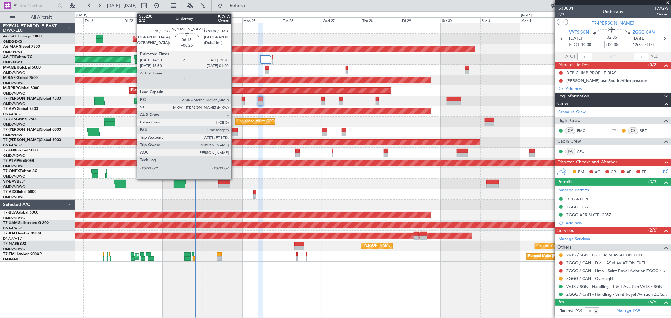
click at [234, 133] on div at bounding box center [232, 134] width 11 height 4
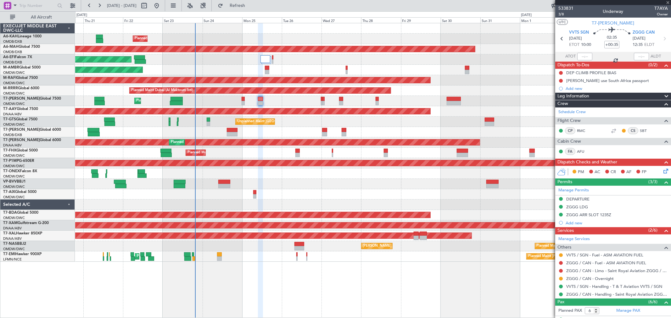
type input "+00:25"
type input "1"
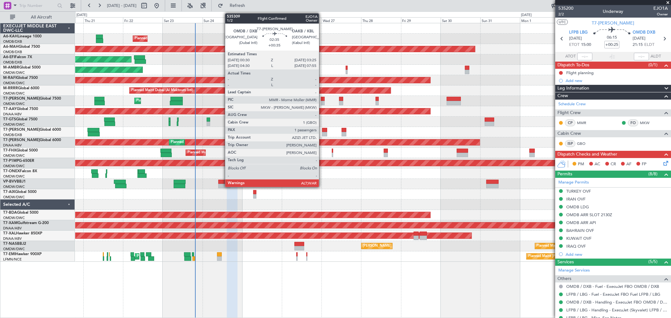
click at [322, 134] on div at bounding box center [324, 134] width 5 height 4
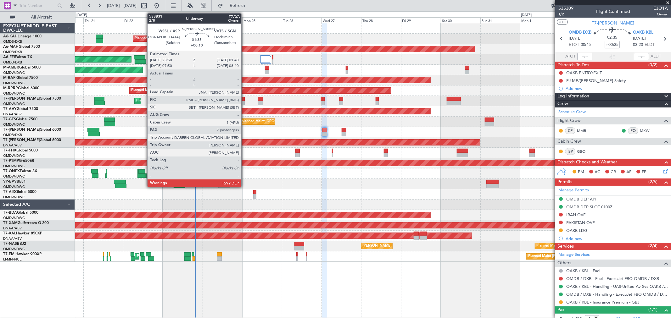
click at [244, 101] on div at bounding box center [242, 103] width 3 height 4
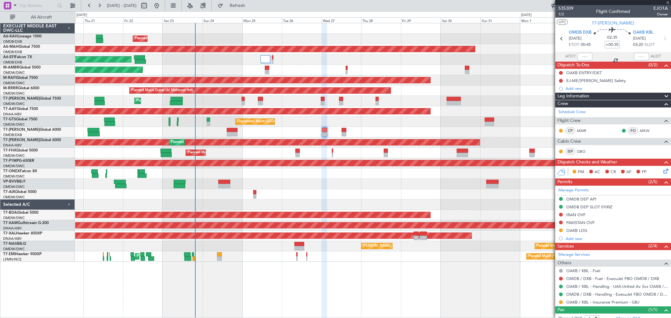
type input "+00:10"
type input "7"
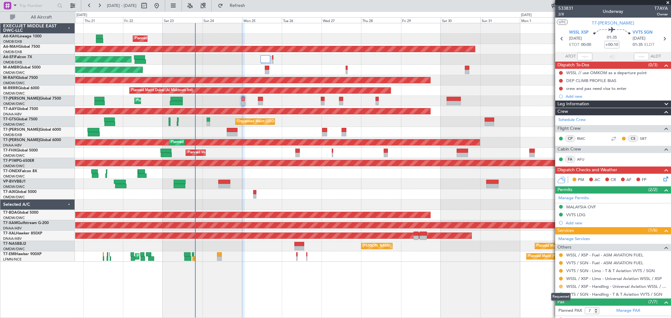
click at [560, 287] on button at bounding box center [561, 287] width 4 height 4
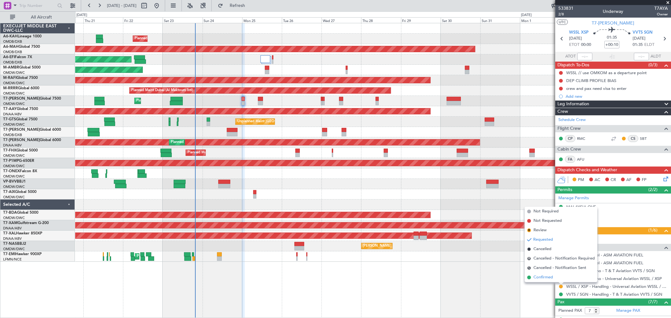
click at [546, 278] on span "Confirmed" at bounding box center [542, 278] width 19 height 6
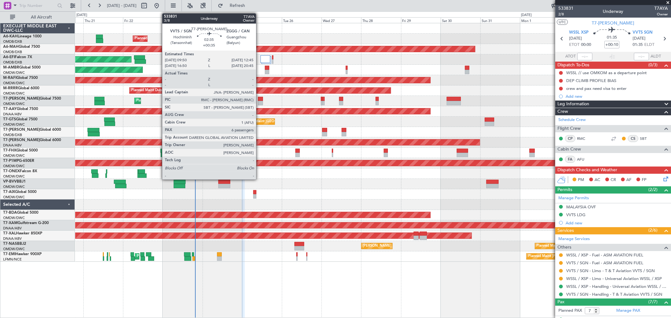
click at [259, 102] on div at bounding box center [260, 103] width 5 height 4
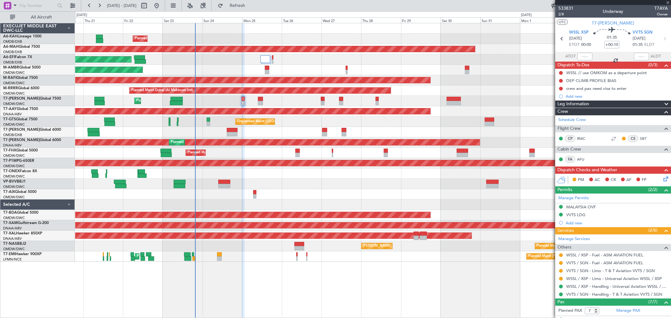
type input "+00:35"
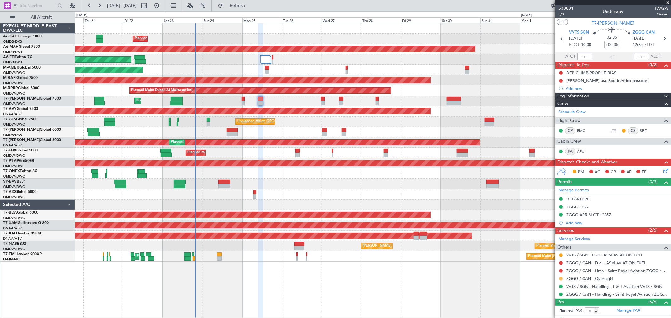
click at [560, 278] on button at bounding box center [561, 279] width 4 height 4
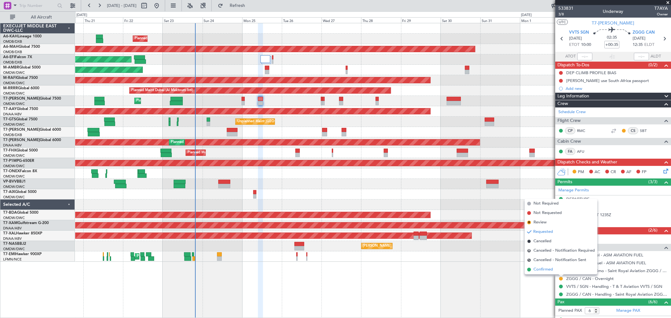
click at [546, 268] on span "Confirmed" at bounding box center [542, 270] width 19 height 6
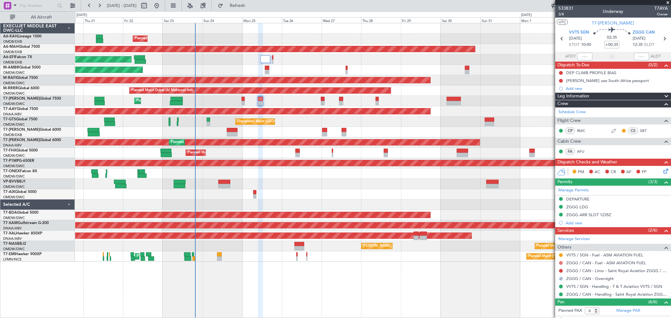
click at [561, 262] on button at bounding box center [561, 263] width 4 height 4
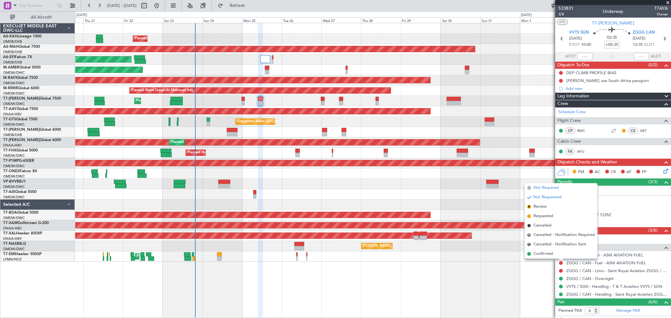
click at [549, 189] on span "Not Required" at bounding box center [545, 188] width 25 height 6
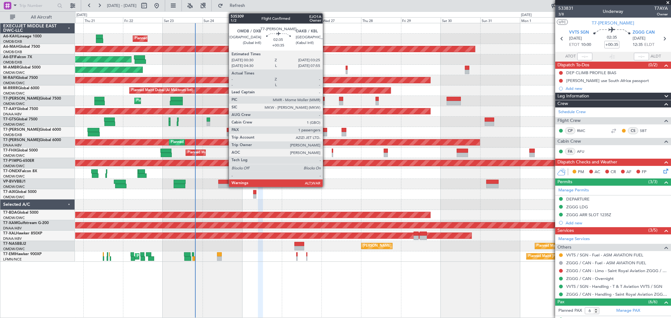
click at [326, 131] on div at bounding box center [324, 130] width 5 height 4
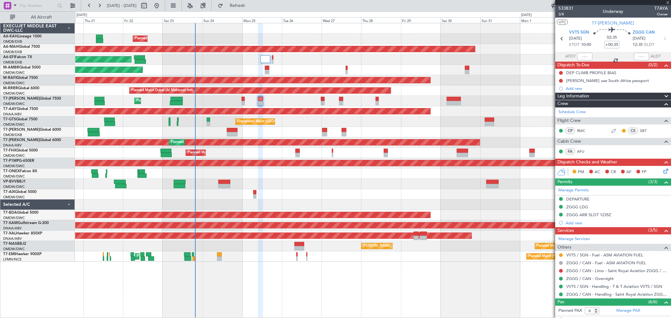
type input "1"
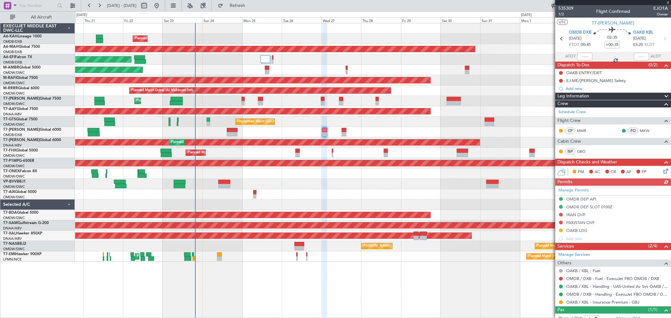
scroll to position [20, 0]
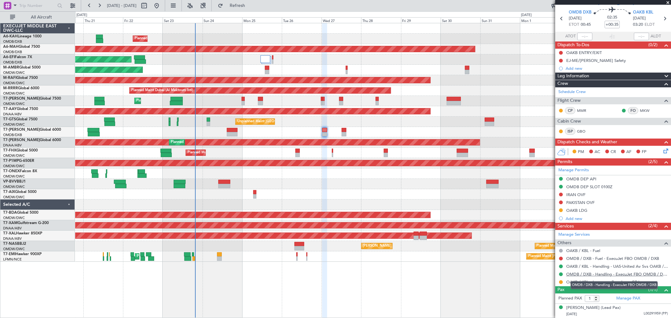
click at [606, 273] on link "OMDB / DXB - Handling - ExecuJet FBO OMDB / DXB" at bounding box center [617, 274] width 102 height 5
click at [595, 274] on link "OMDB / DXB - Handling - ExecuJet FBO OMDB / DXB" at bounding box center [617, 274] width 102 height 5
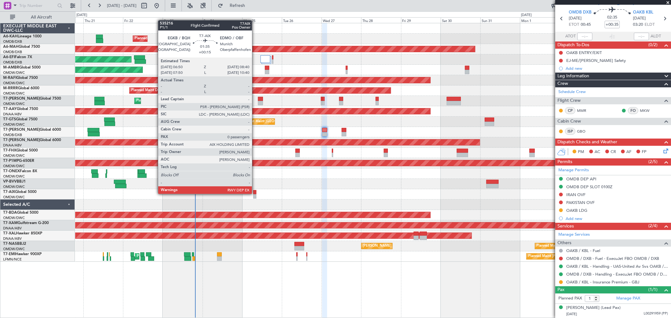
click at [255, 193] on div at bounding box center [254, 192] width 3 height 4
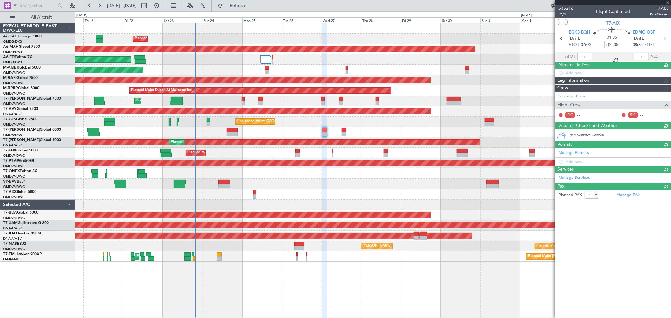
type input "+00:15"
type input "0"
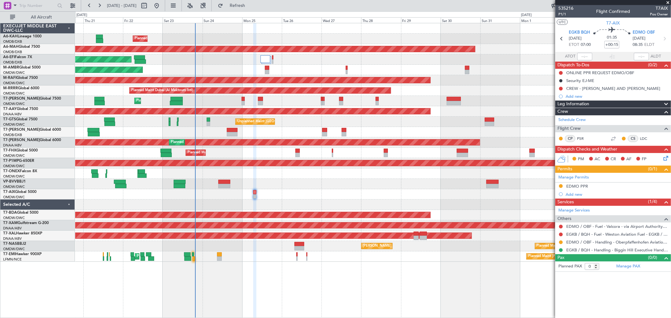
click at [265, 135] on div "Planned Maint [GEOGRAPHIC_DATA] ([GEOGRAPHIC_DATA] Intl)" at bounding box center [372, 132] width 595 height 10
click at [297, 130] on div "Planned Maint [GEOGRAPHIC_DATA] ([GEOGRAPHIC_DATA] Intl)" at bounding box center [372, 132] width 595 height 10
click at [304, 136] on div "Planned Maint [GEOGRAPHIC_DATA] ([GEOGRAPHIC_DATA] Intl)" at bounding box center [372, 132] width 595 height 10
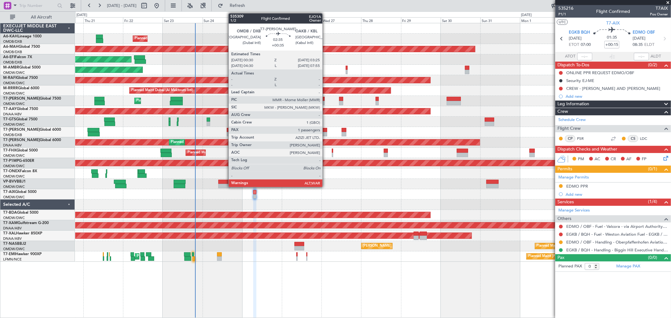
click at [325, 134] on div at bounding box center [324, 134] width 5 height 4
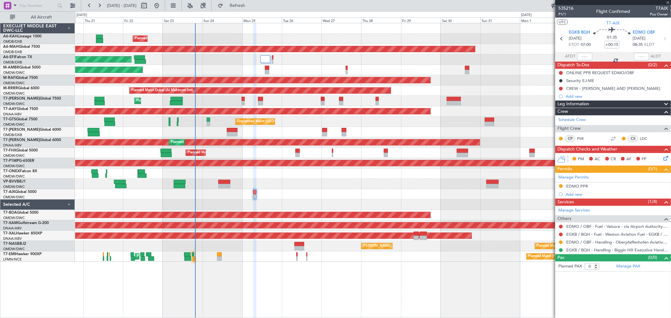
type input "+00:35"
type input "1"
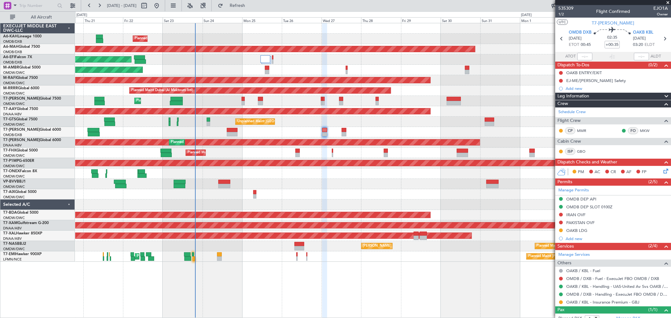
click at [403, 100] on div "Planned Maint Dubai (Al Maktoum Intl)" at bounding box center [372, 101] width 595 height 10
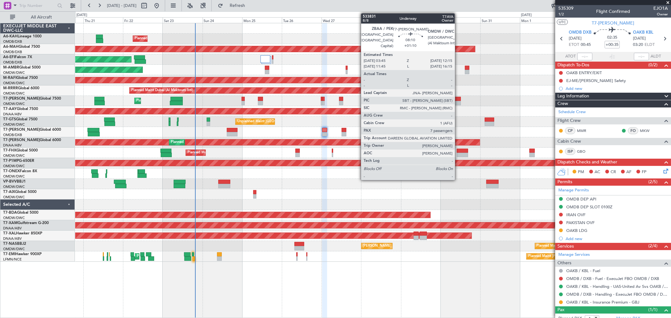
click at [458, 99] on div at bounding box center [454, 99] width 14 height 4
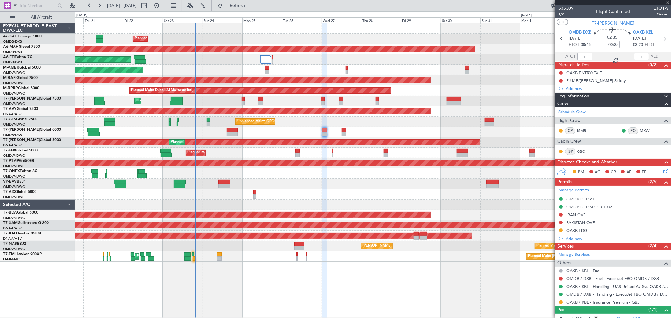
type input "+01:10"
type input "7"
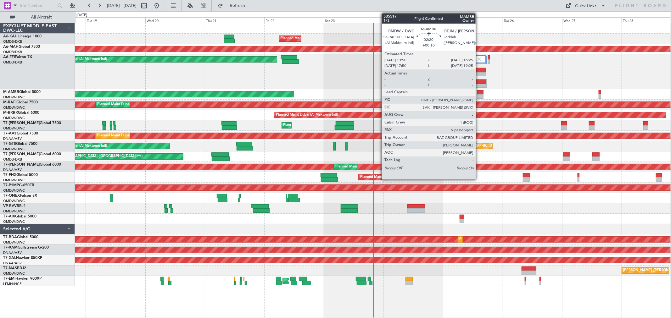
click at [479, 95] on div at bounding box center [480, 96] width 7 height 4
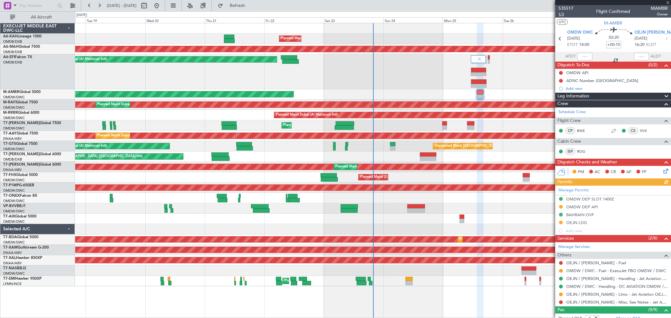
click at [564, 15] on span "1/3" at bounding box center [565, 14] width 15 height 5
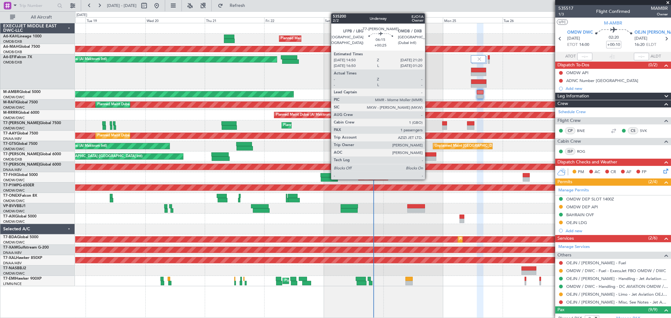
click at [428, 156] on div at bounding box center [428, 155] width 16 height 4
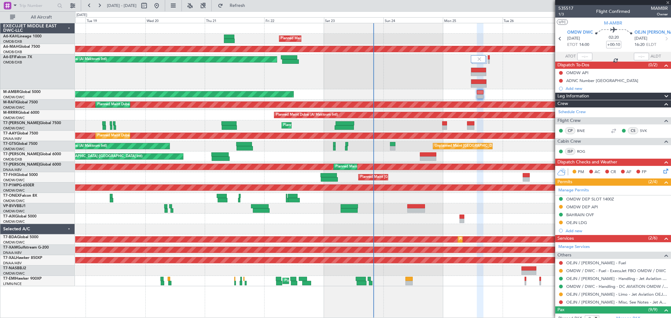
type input "+00:25"
type input "1"
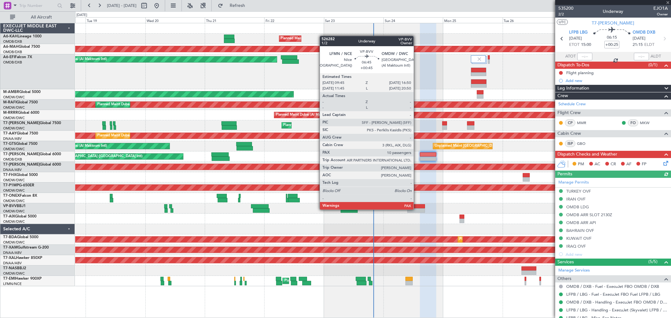
click at [416, 209] on div at bounding box center [416, 210] width 18 height 4
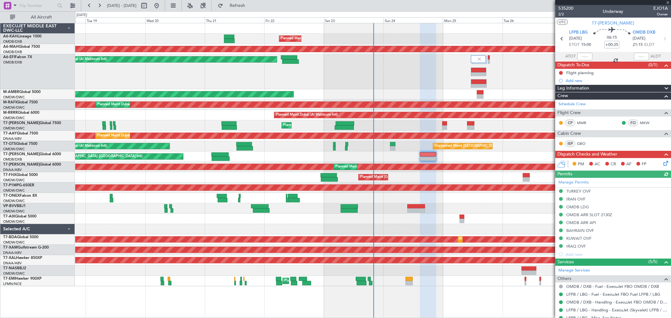
type input "+00:45"
type input "10"
